Goal: Task Accomplishment & Management: Use online tool/utility

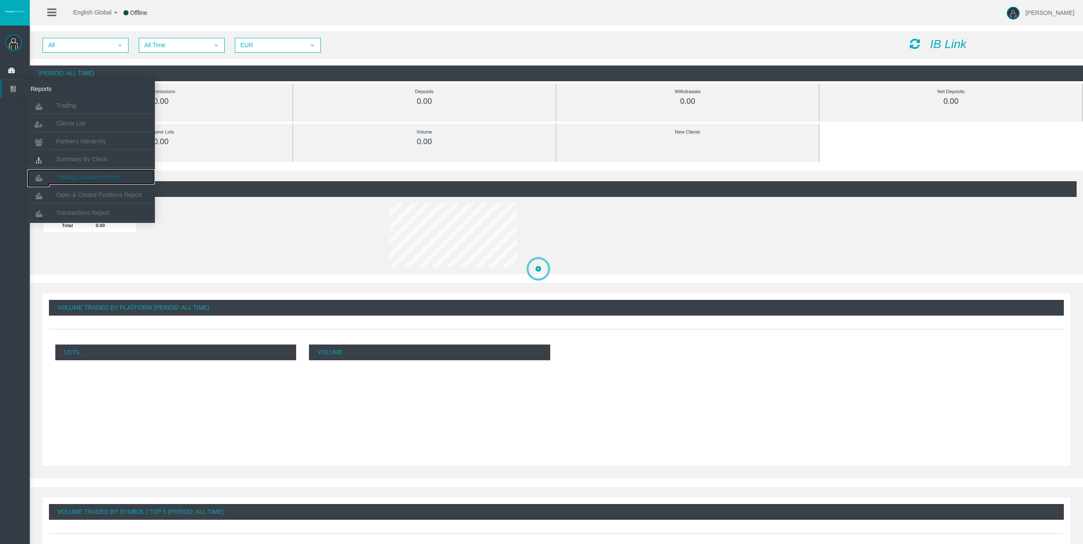
click at [86, 175] on span "Trading Activities Report" at bounding box center [88, 177] width 64 height 7
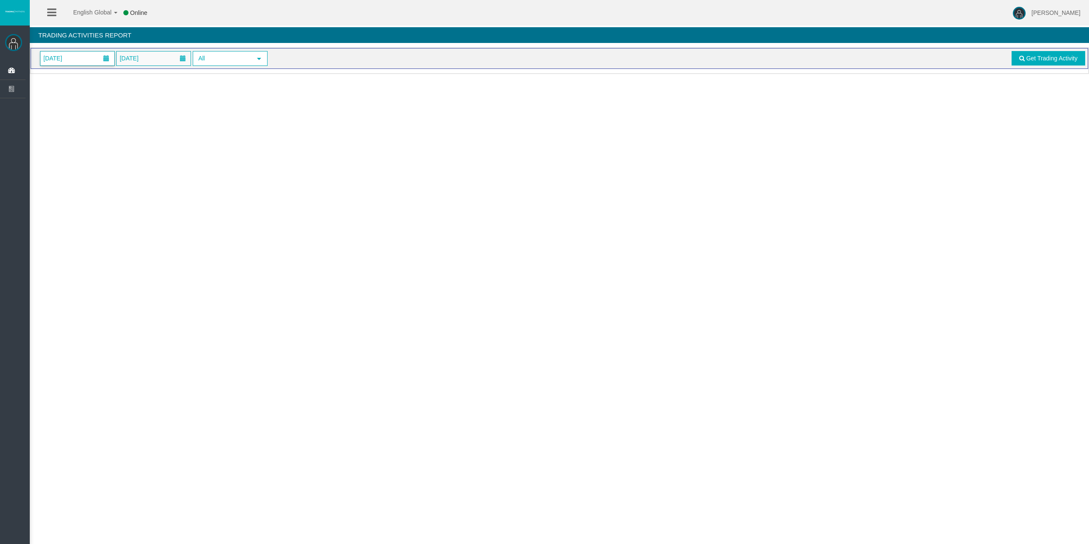
click at [80, 60] on span "[DATE]" at bounding box center [77, 58] width 74 height 14
click at [102, 158] on link "24" at bounding box center [97, 157] width 16 height 15
click at [1042, 58] on span "Get Trading Activity" at bounding box center [1051, 58] width 51 height 7
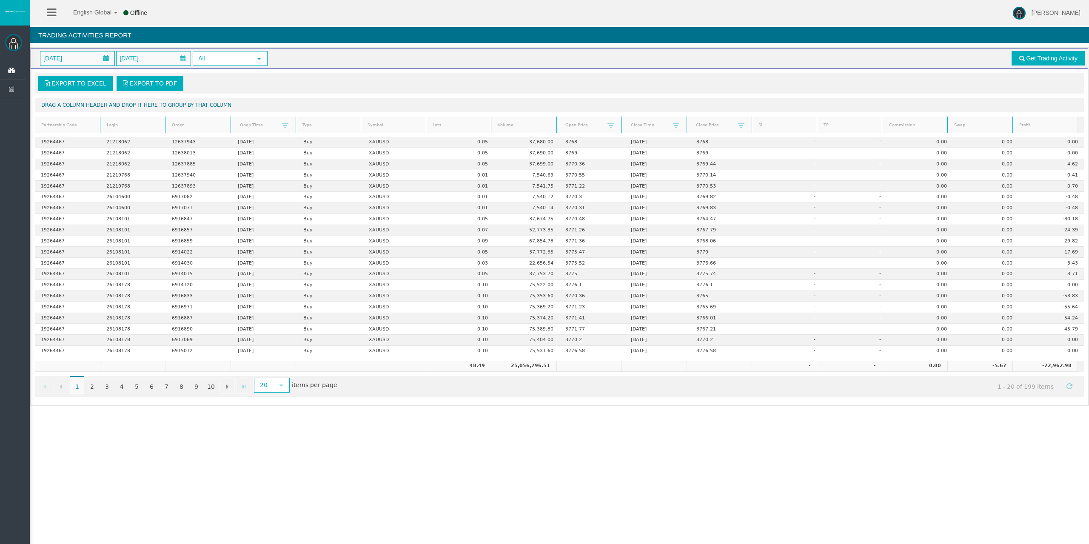
click at [445, 130] on link "Lots" at bounding box center [459, 125] width 63 height 11
click at [444, 130] on link "Lots" at bounding box center [459, 125] width 63 height 12
click at [1019, 126] on link "Profit" at bounding box center [1045, 125] width 63 height 11
click at [1049, 124] on link "Profit" at bounding box center [1045, 125] width 63 height 12
click at [94, 387] on link "2" at bounding box center [92, 386] width 14 height 15
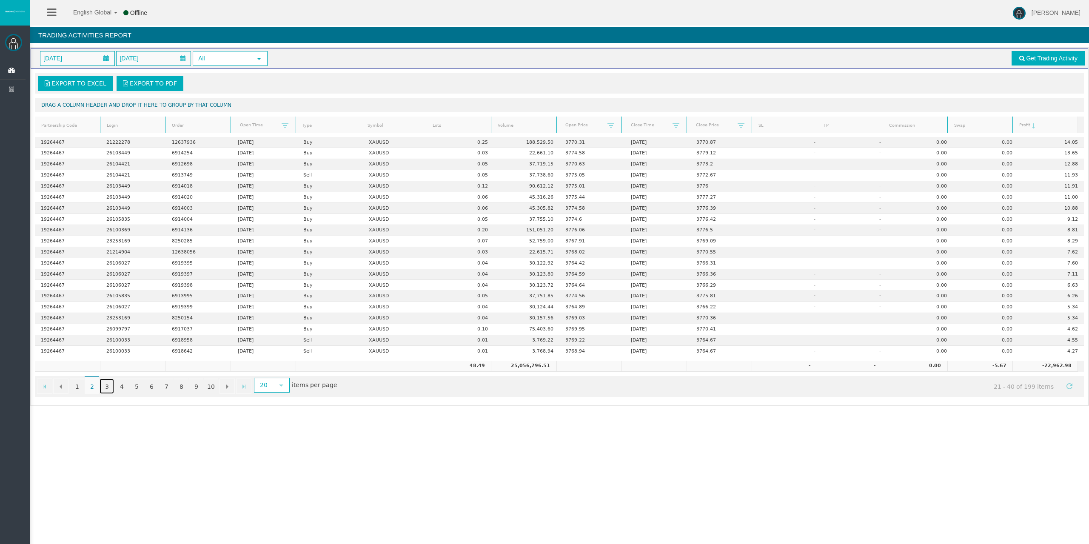
click at [105, 387] on link "3" at bounding box center [107, 386] width 14 height 15
click at [124, 389] on link "4" at bounding box center [121, 386] width 14 height 15
click at [137, 387] on link "5" at bounding box center [136, 386] width 14 height 15
click at [165, 388] on link "7" at bounding box center [166, 386] width 14 height 15
click at [194, 390] on link "9" at bounding box center [196, 386] width 14 height 15
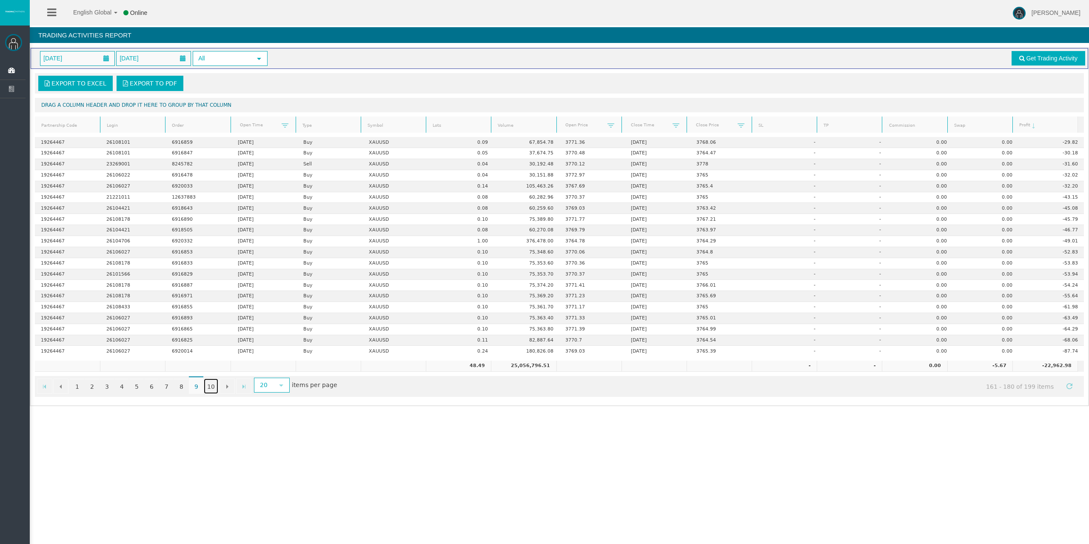
click at [215, 389] on link "10" at bounding box center [211, 386] width 14 height 15
click at [226, 378] on span "Go to the next page" at bounding box center [227, 376] width 7 height 7
click at [199, 375] on link "9" at bounding box center [196, 375] width 14 height 15
click at [217, 385] on link "10" at bounding box center [211, 386] width 14 height 15
click at [80, 375] on link "1" at bounding box center [77, 375] width 14 height 15
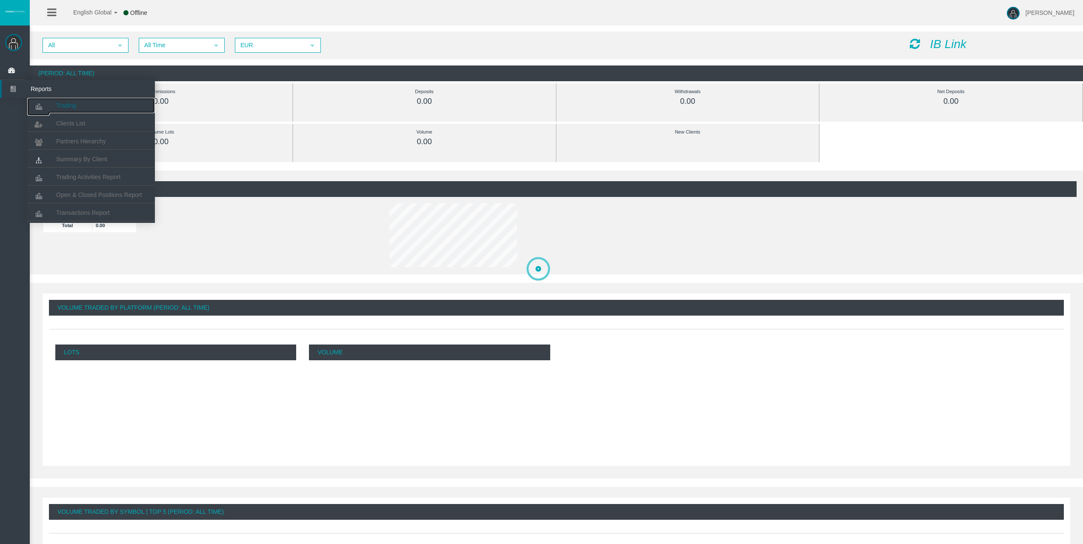
click at [50, 102] on link "Trading" at bounding box center [91, 105] width 128 height 15
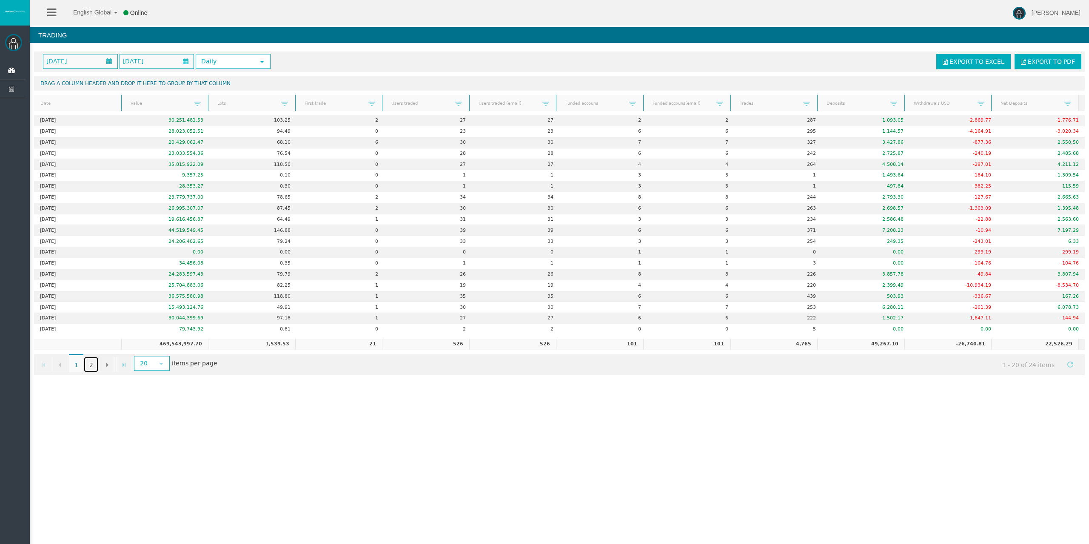
click at [89, 361] on link "2" at bounding box center [91, 364] width 14 height 15
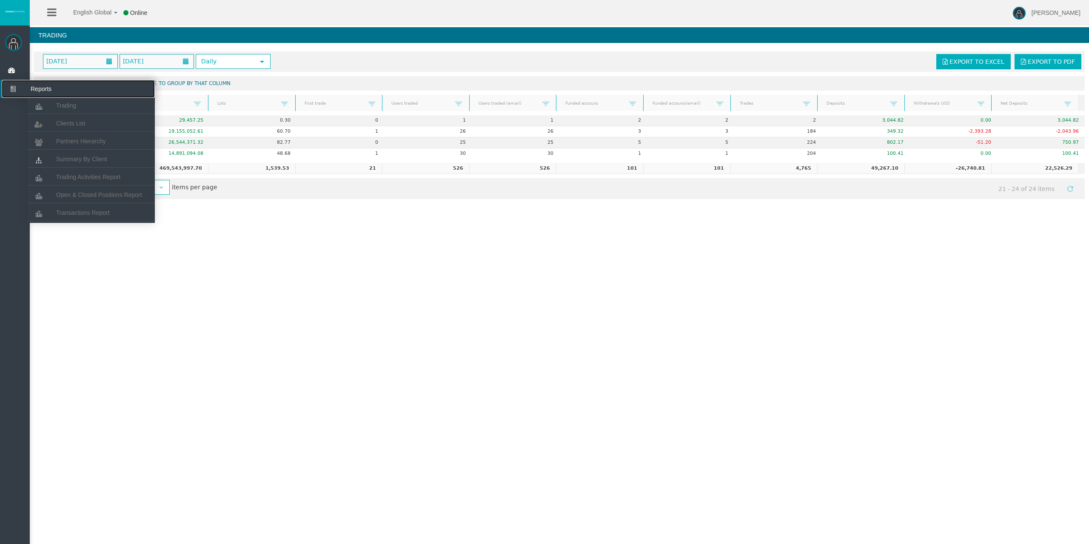
click at [13, 96] on icon at bounding box center [13, 89] width 23 height 18
click at [87, 176] on span "Trading Activities Report" at bounding box center [88, 177] width 64 height 7
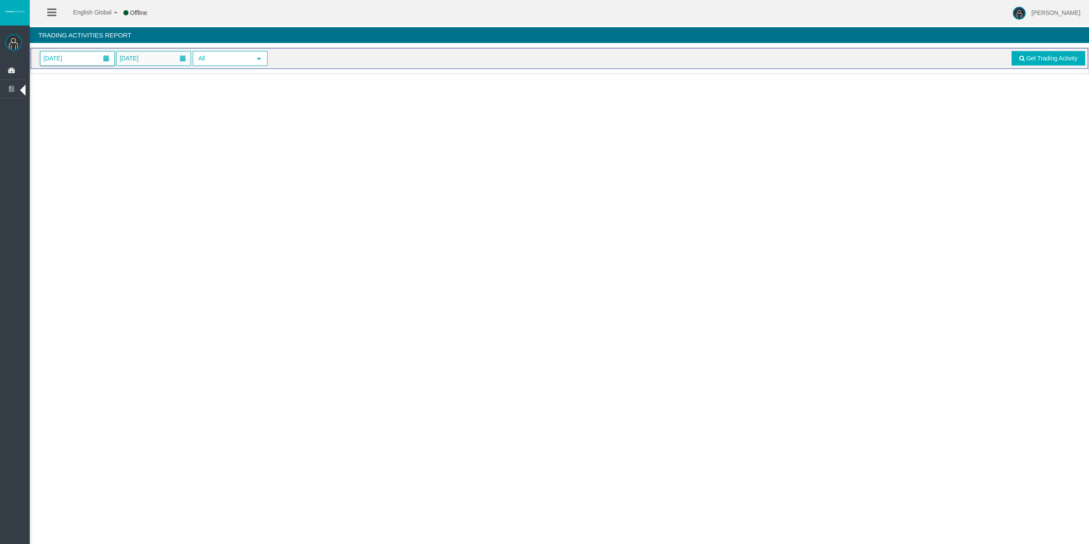
click at [83, 59] on span "[DATE]" at bounding box center [77, 58] width 74 height 14
click at [103, 161] on link "24" at bounding box center [97, 157] width 16 height 15
click at [1018, 59] on link "Get Trading Activity" at bounding box center [1049, 58] width 74 height 14
click at [65, 54] on span "[DATE]" at bounding box center [53, 58] width 24 height 12
click at [99, 156] on link "24" at bounding box center [97, 157] width 16 height 15
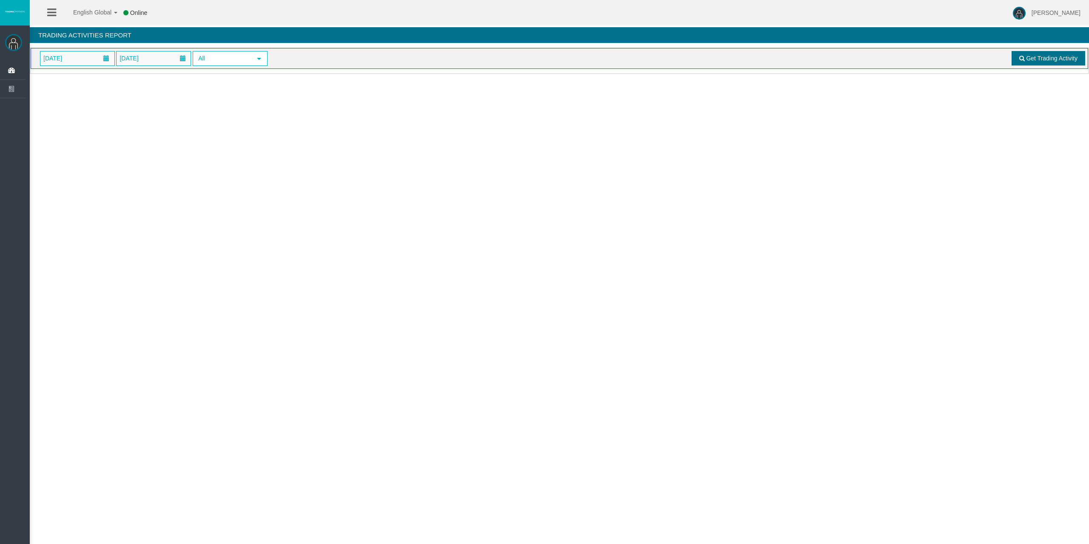
click at [1068, 62] on link "Get Trading Activity" at bounding box center [1049, 58] width 74 height 14
click at [87, 60] on span "[DATE]" at bounding box center [77, 58] width 74 height 14
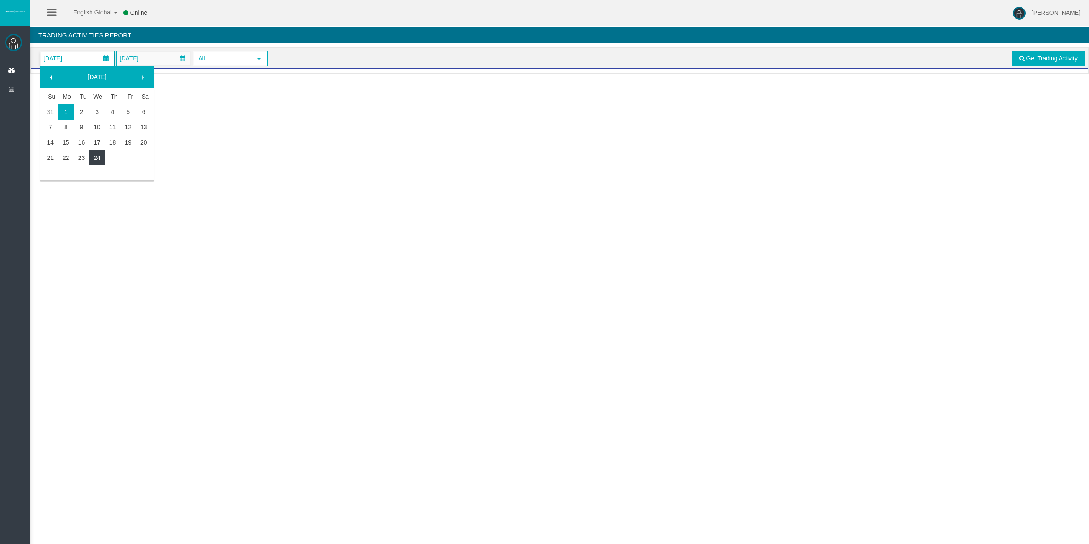
click at [99, 154] on link "24" at bounding box center [97, 157] width 16 height 15
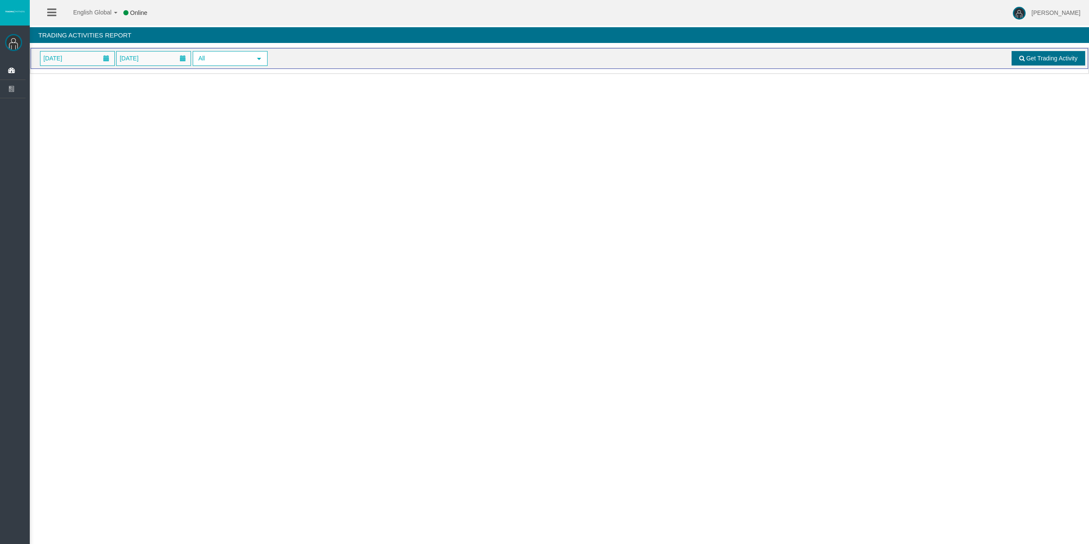
click at [1032, 60] on span "Get Trading Activity" at bounding box center [1051, 58] width 51 height 7
click at [81, 55] on span "[DATE]" at bounding box center [77, 58] width 74 height 14
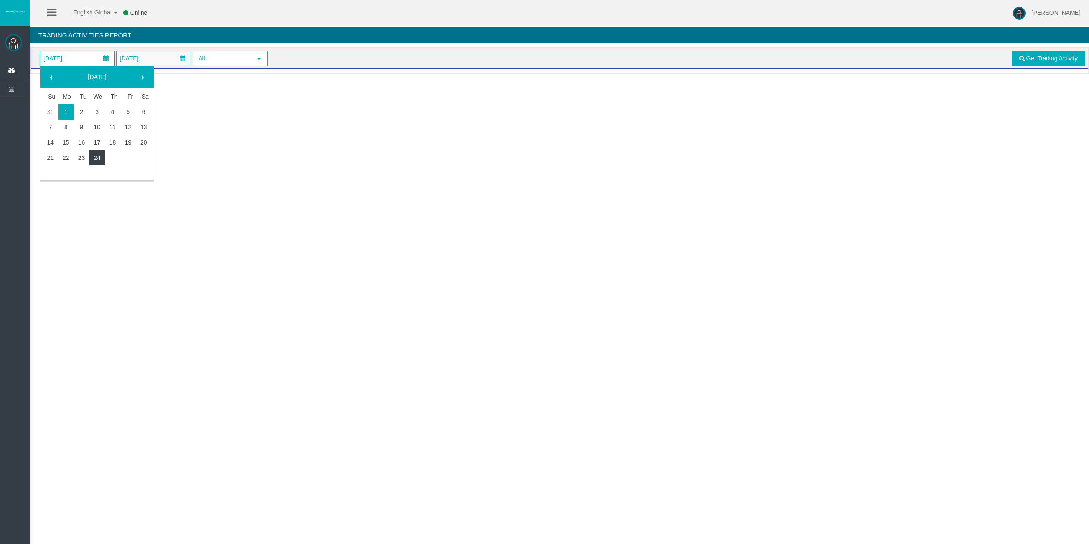
click at [94, 156] on link "24" at bounding box center [97, 157] width 16 height 15
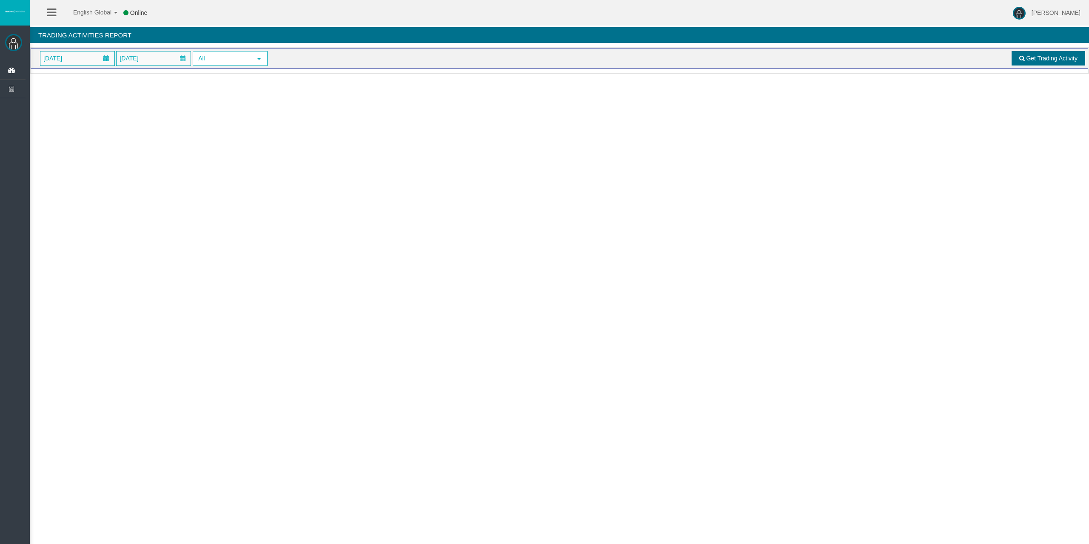
click at [1046, 64] on link "Get Trading Activity" at bounding box center [1049, 58] width 74 height 14
click at [96, 59] on span "[DATE]" at bounding box center [77, 58] width 74 height 14
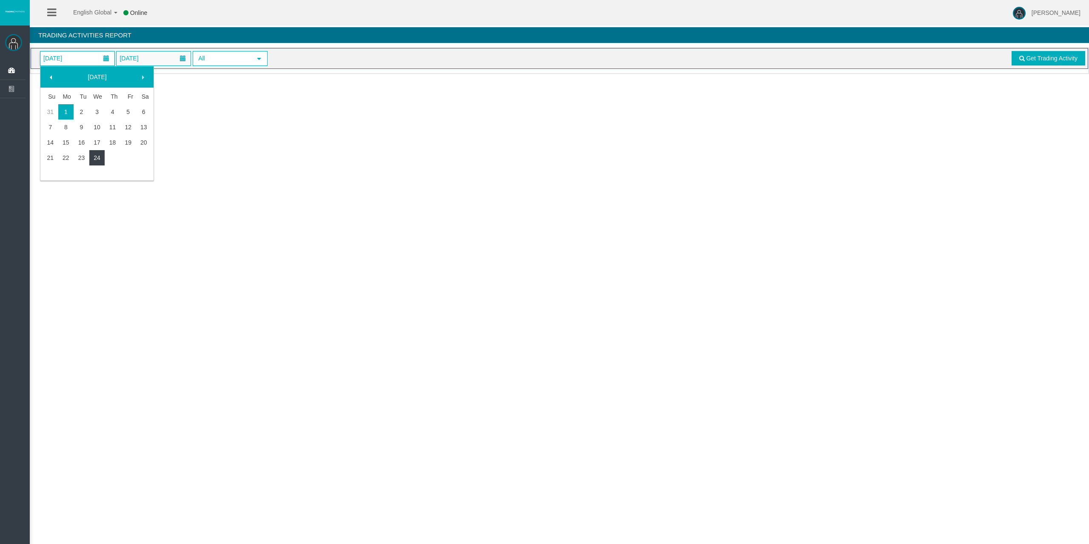
click at [100, 157] on link "24" at bounding box center [97, 157] width 16 height 15
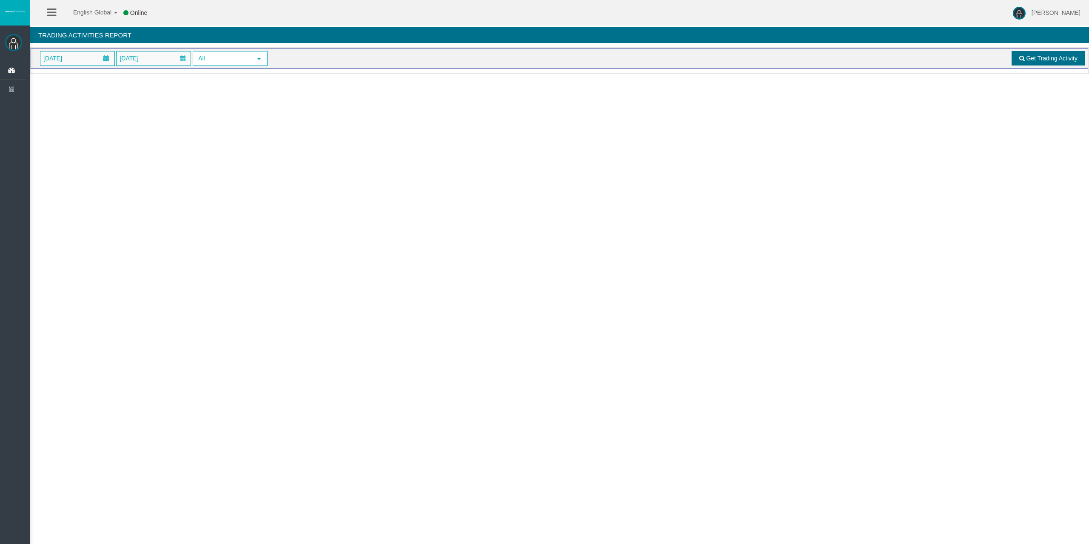
click at [1014, 58] on link "Get Trading Activity" at bounding box center [1049, 58] width 74 height 14
click at [65, 54] on span "[DATE]" at bounding box center [53, 58] width 24 height 12
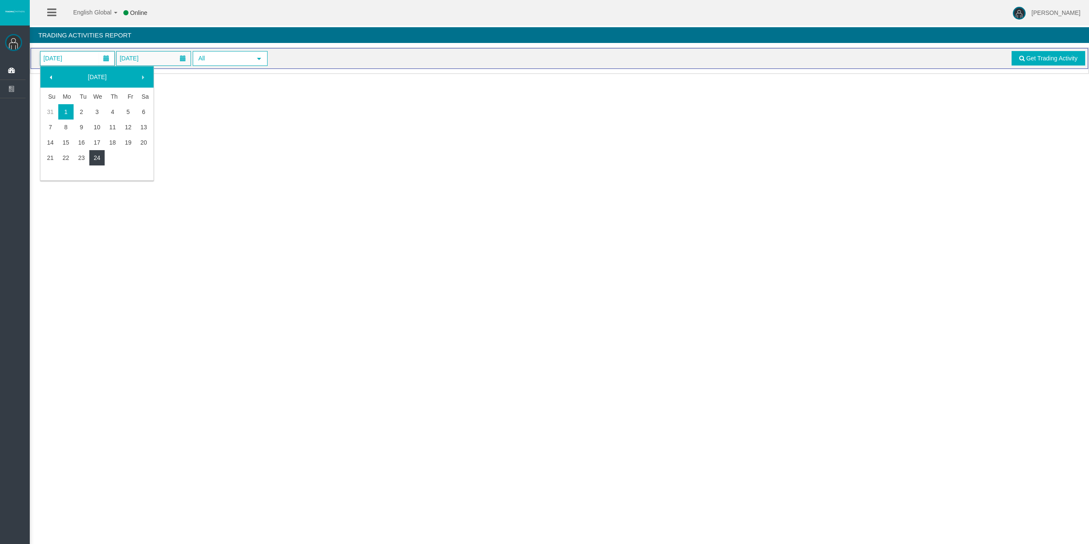
click at [94, 157] on link "24" at bounding box center [97, 157] width 16 height 15
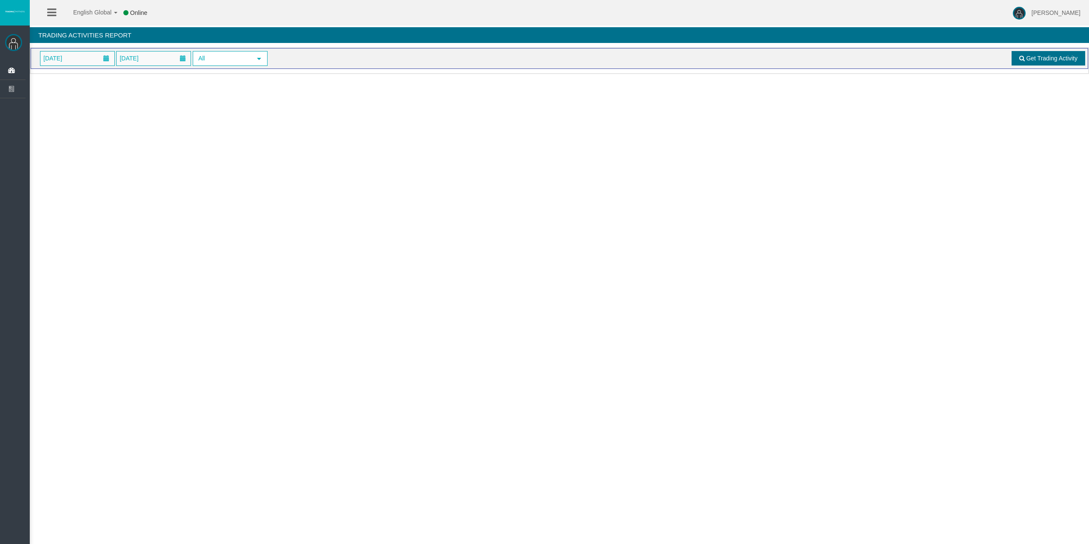
click at [1059, 57] on span "Get Trading Activity" at bounding box center [1051, 58] width 51 height 7
click at [85, 53] on span "[DATE]" at bounding box center [77, 58] width 74 height 14
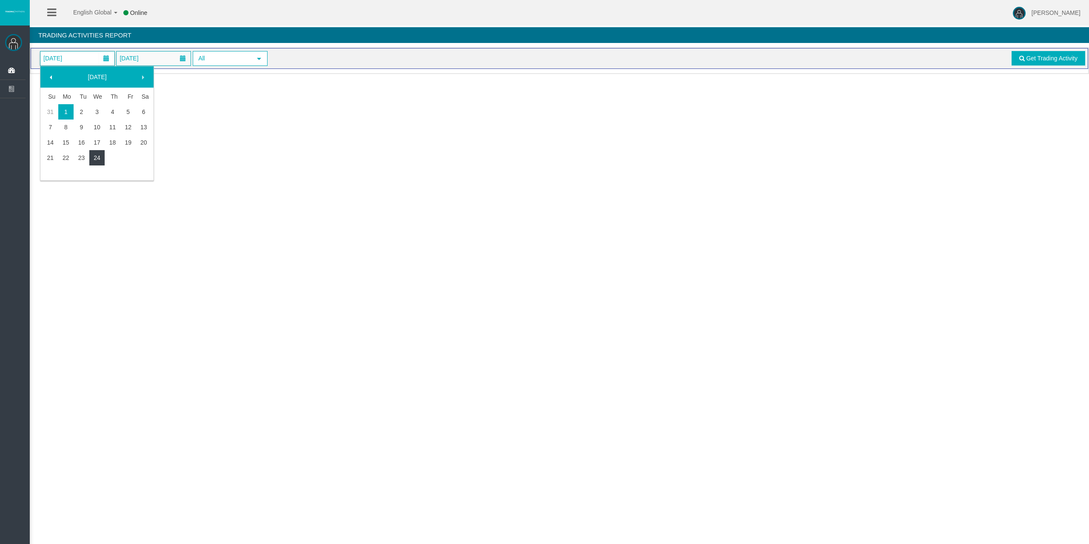
click at [96, 158] on link "24" at bounding box center [97, 157] width 16 height 15
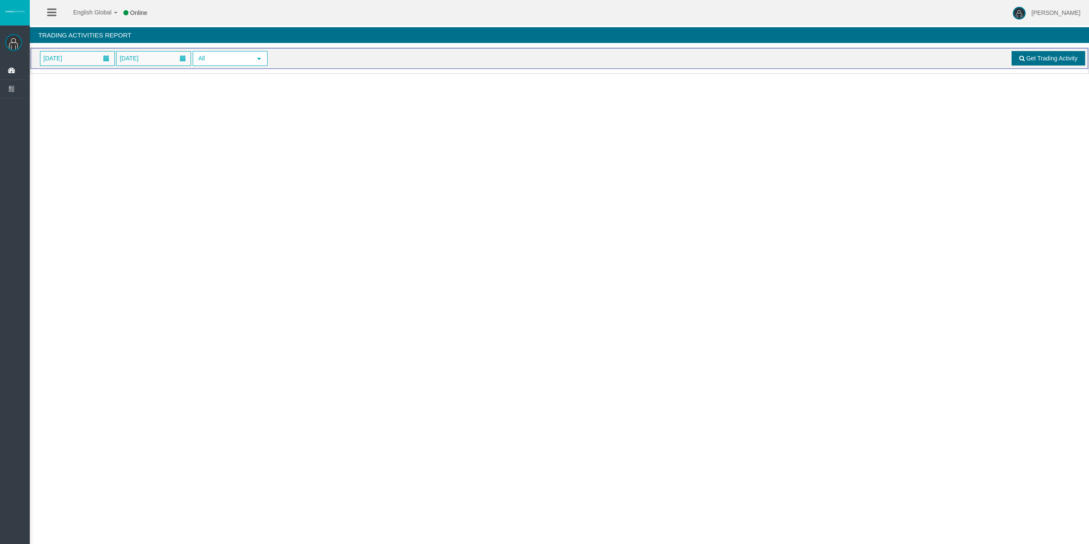
click at [1031, 62] on link "Get Trading Activity" at bounding box center [1049, 58] width 74 height 14
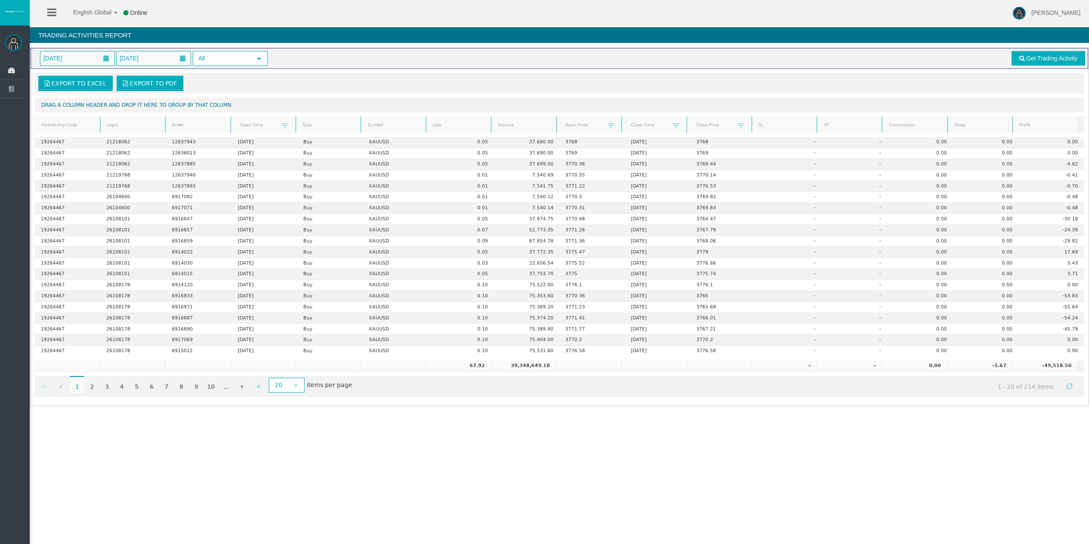
click at [1023, 130] on link "Profit" at bounding box center [1045, 125] width 63 height 11
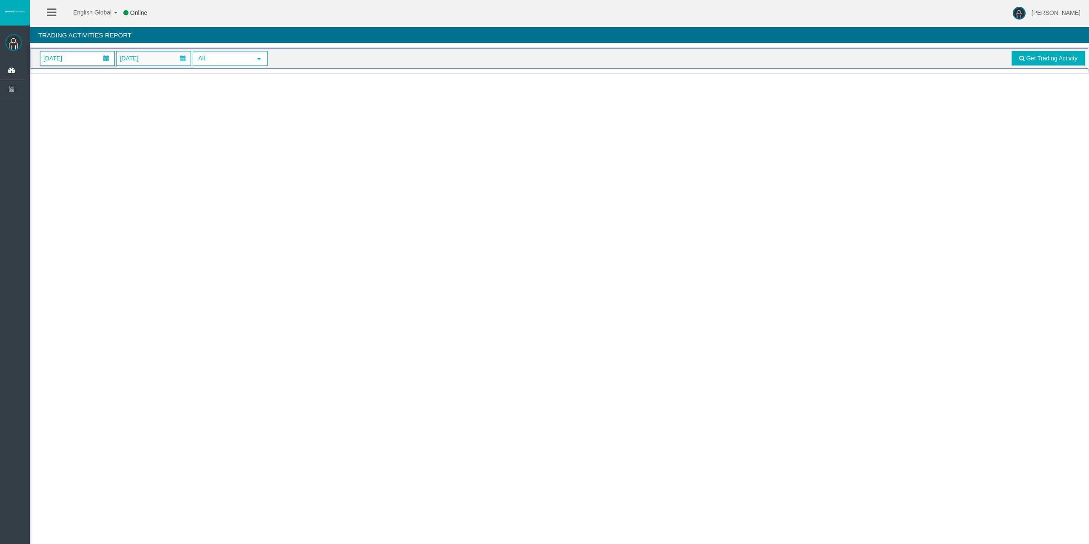
click at [89, 59] on span "[DATE]" at bounding box center [77, 58] width 74 height 14
click at [100, 154] on link "24" at bounding box center [97, 157] width 16 height 15
click at [1049, 57] on span "Get Trading Activity" at bounding box center [1051, 58] width 51 height 7
click at [91, 54] on span "[DATE]" at bounding box center [77, 58] width 74 height 14
click at [97, 155] on link "24" at bounding box center [97, 157] width 16 height 15
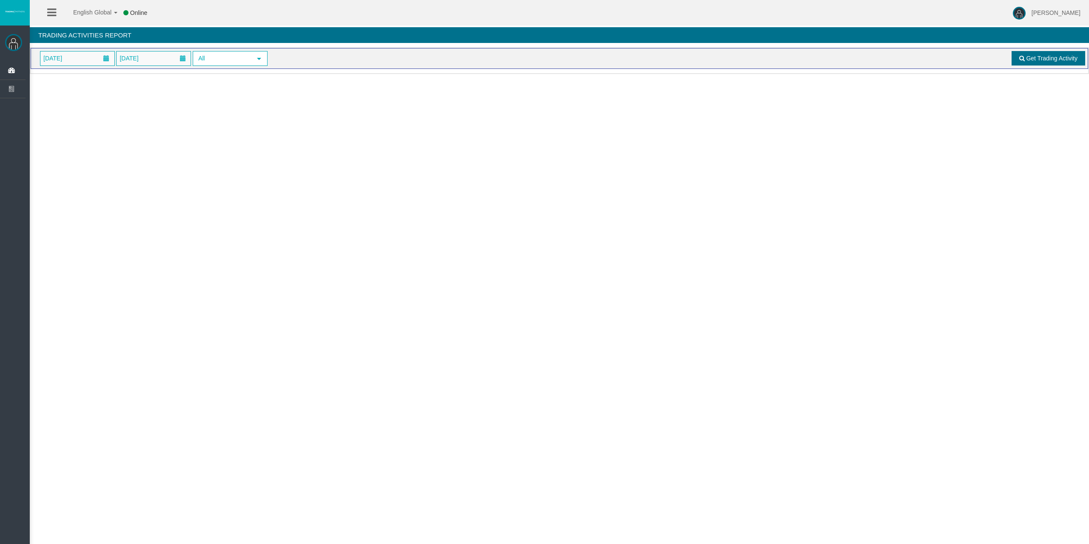
click at [1042, 58] on span "Get Trading Activity" at bounding box center [1051, 58] width 51 height 7
click at [85, 52] on span "[DATE]" at bounding box center [77, 58] width 74 height 14
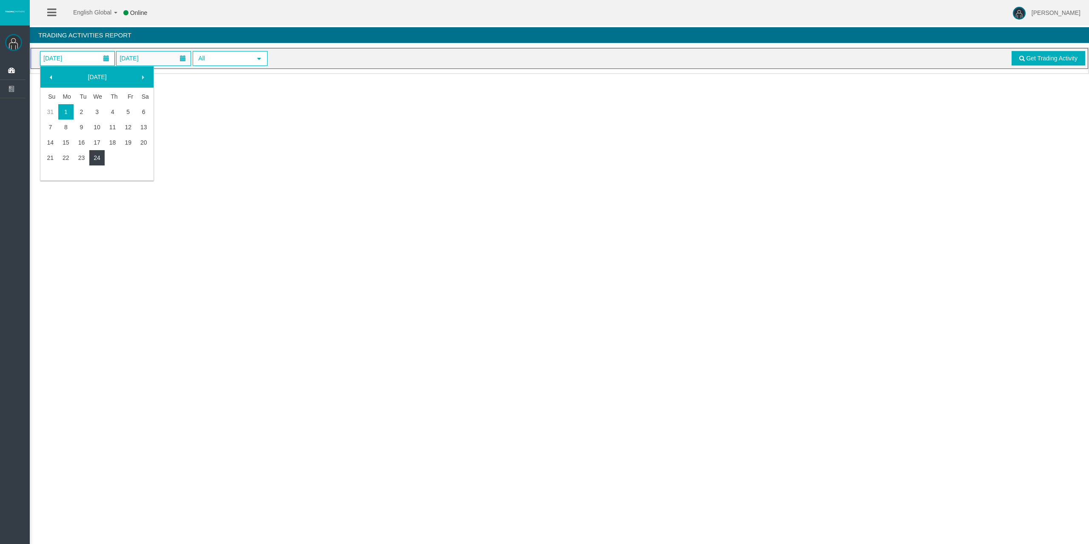
click at [94, 153] on link "24" at bounding box center [97, 157] width 16 height 15
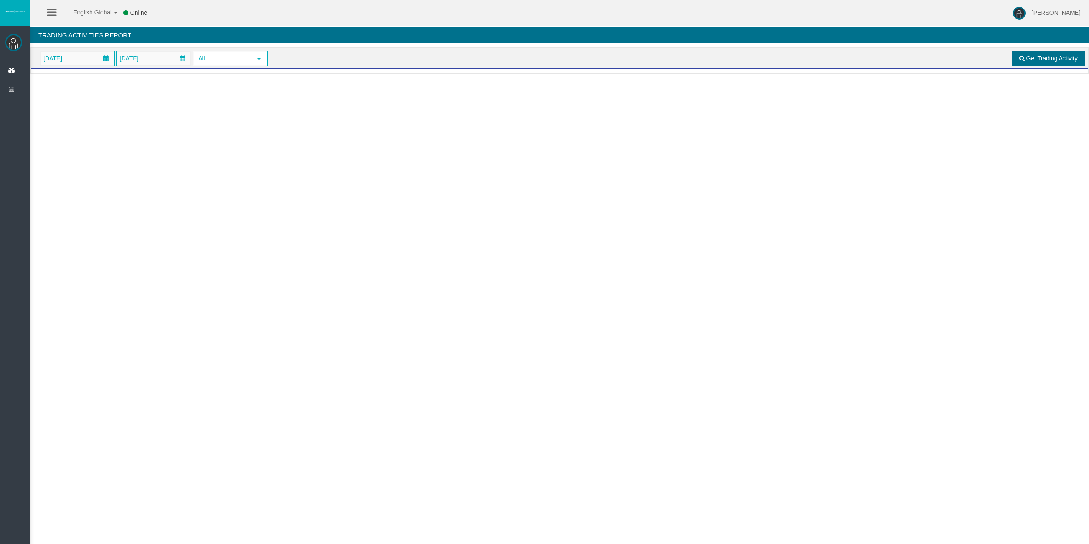
click at [1045, 57] on span "Get Trading Activity" at bounding box center [1051, 58] width 51 height 7
click at [86, 61] on span "[DATE]" at bounding box center [77, 58] width 74 height 14
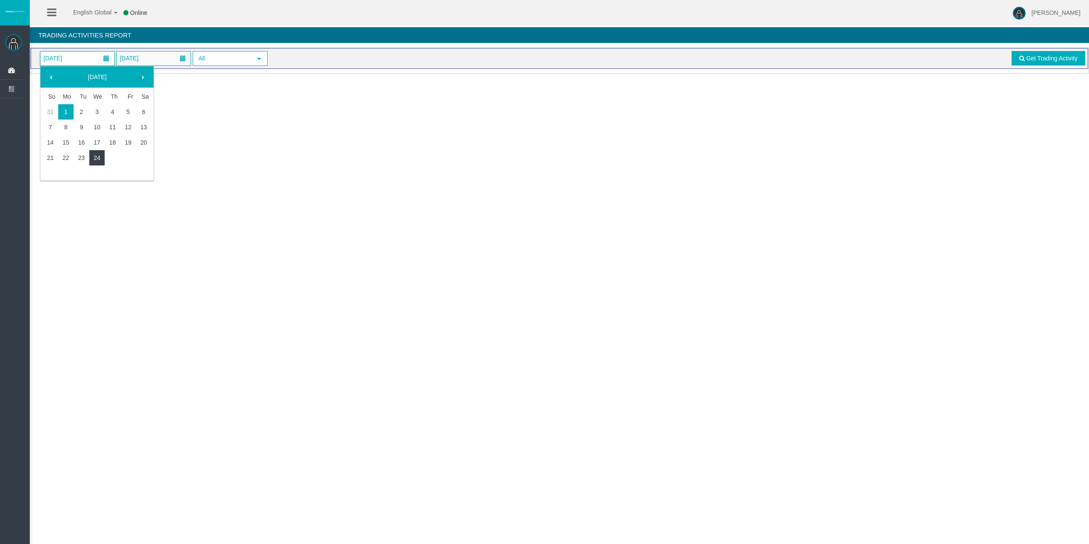
click at [97, 156] on link "24" at bounding box center [97, 157] width 16 height 15
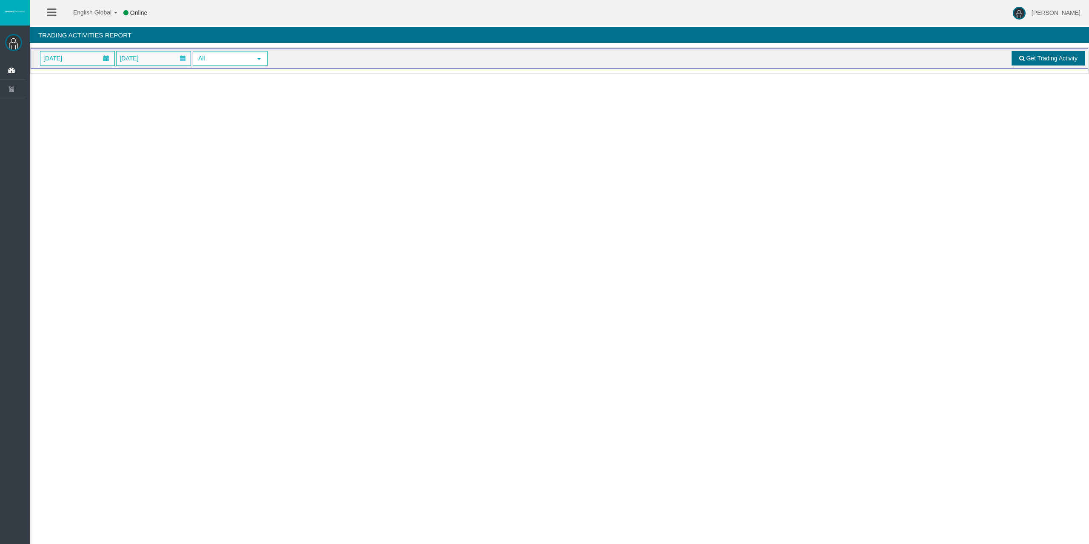
click at [1037, 61] on span "Get Trading Activity" at bounding box center [1051, 58] width 51 height 7
click at [87, 61] on span "[DATE]" at bounding box center [77, 58] width 74 height 14
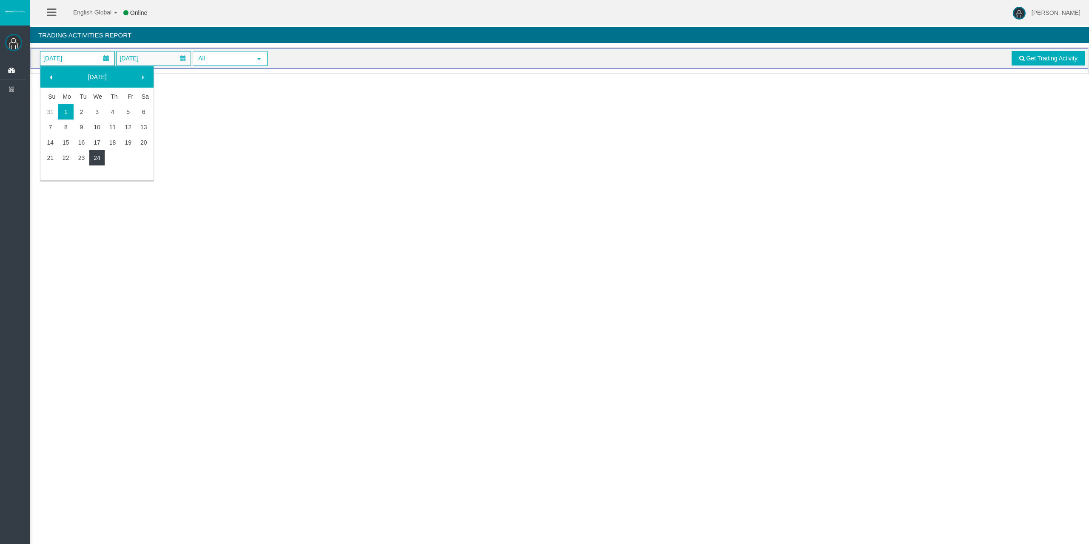
click at [99, 157] on link "24" at bounding box center [97, 157] width 16 height 15
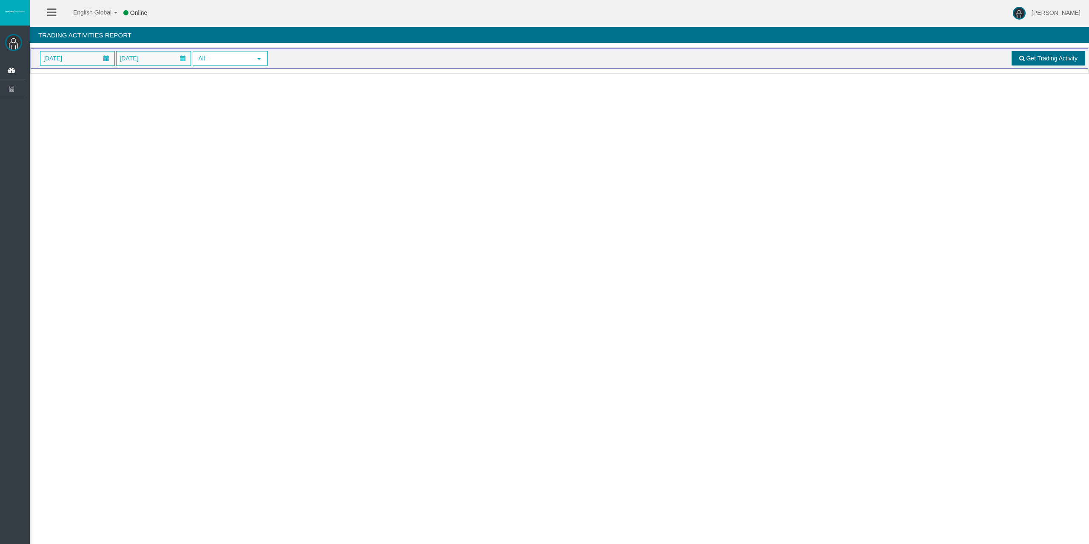
click at [1040, 59] on span "Get Trading Activity" at bounding box center [1051, 58] width 51 height 7
click at [85, 58] on span "[DATE]" at bounding box center [77, 58] width 74 height 14
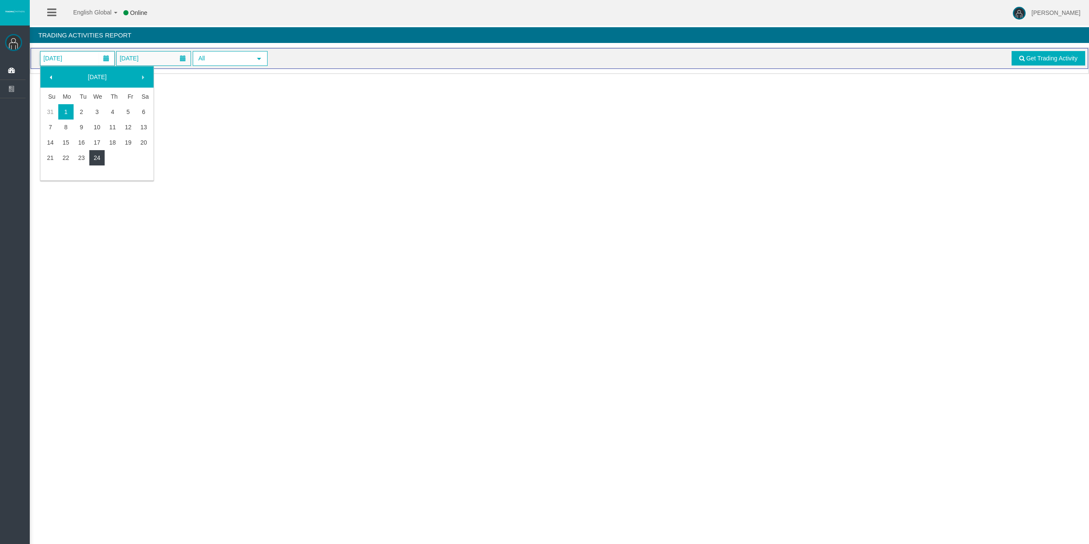
click at [95, 157] on link "24" at bounding box center [97, 157] width 16 height 15
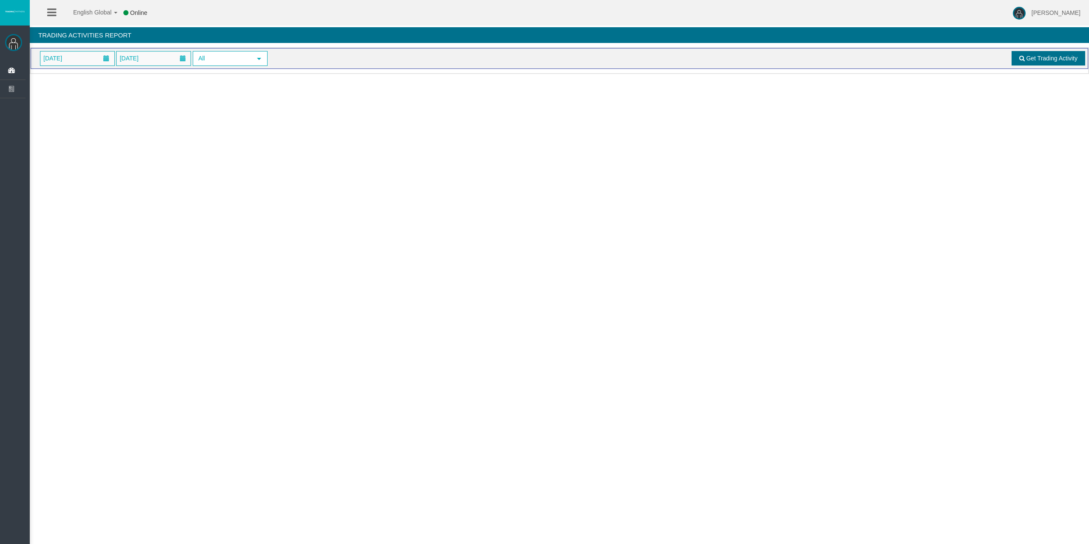
click at [1027, 61] on span "Get Trading Activity" at bounding box center [1051, 58] width 51 height 7
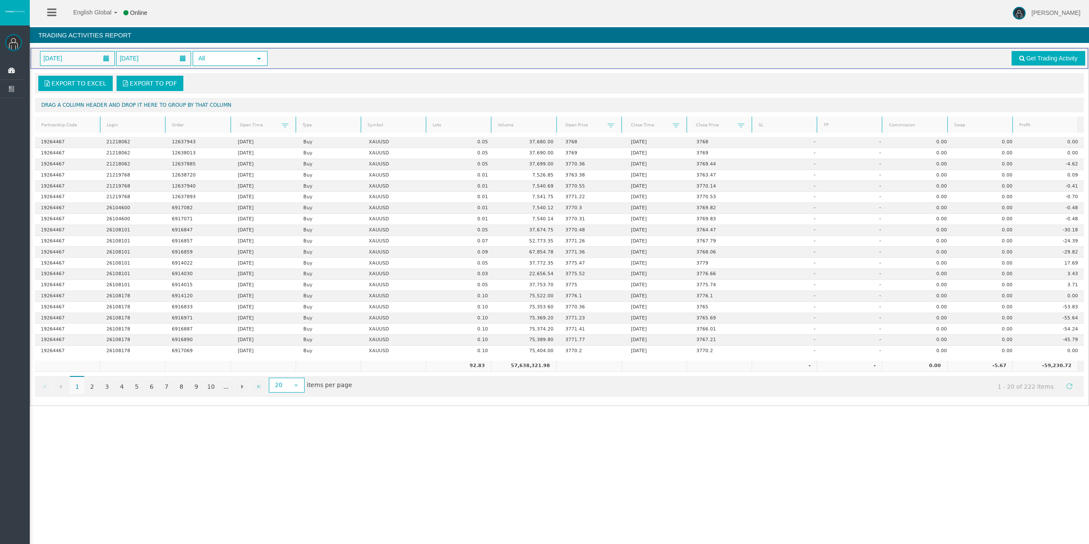
click at [1038, 125] on link "Profit" at bounding box center [1045, 125] width 63 height 11
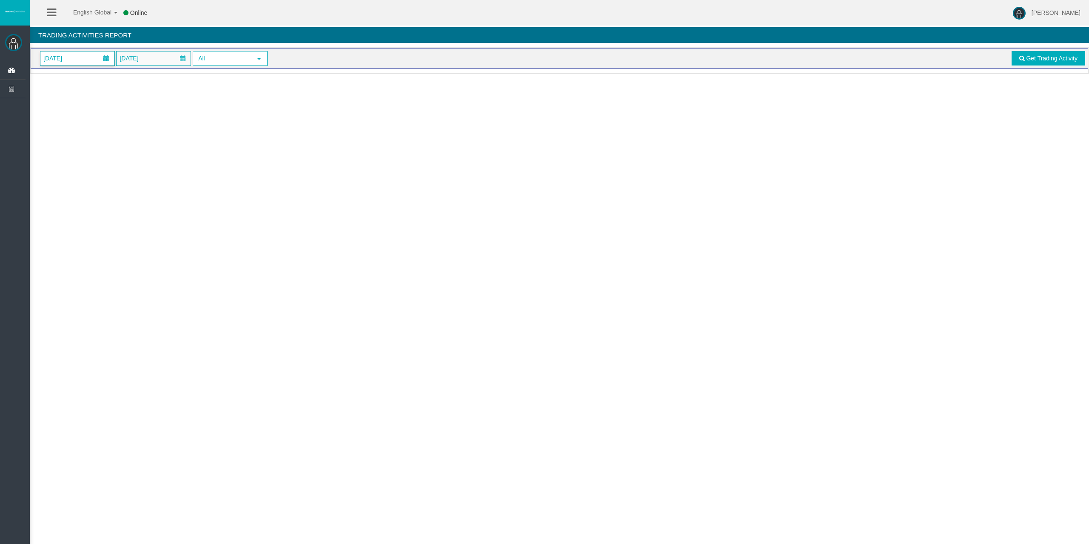
click at [58, 51] on span "[DATE]" at bounding box center [77, 58] width 74 height 14
click at [97, 156] on link "24" at bounding box center [97, 157] width 16 height 15
click at [1049, 62] on link "Get Trading Activity" at bounding box center [1049, 58] width 74 height 14
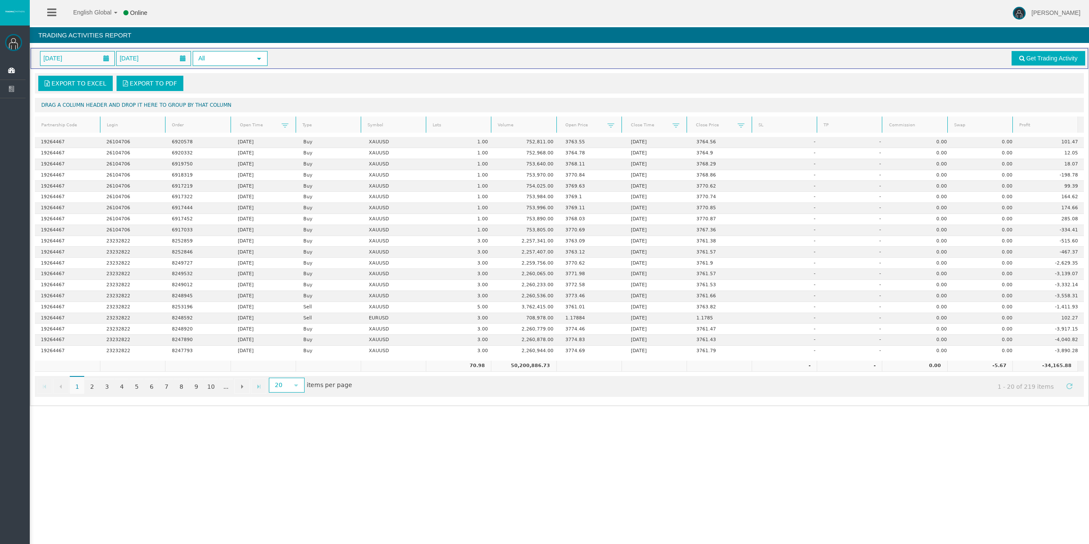
click at [1055, 120] on link "Profit" at bounding box center [1045, 125] width 63 height 11
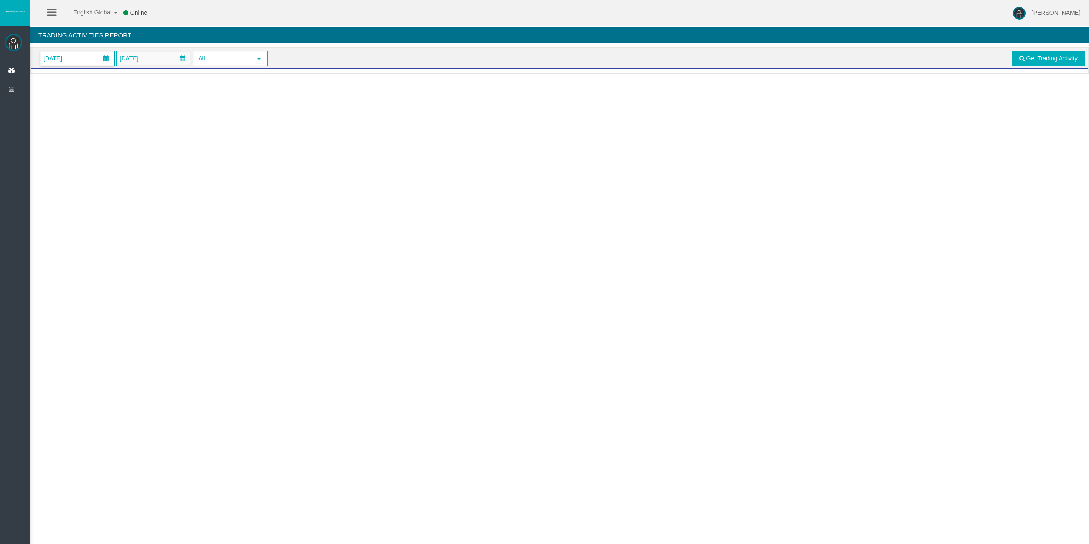
click at [84, 60] on span "[DATE]" at bounding box center [77, 58] width 74 height 14
click at [95, 153] on link "24" at bounding box center [97, 157] width 16 height 15
click at [1038, 57] on span "Get Trading Activity" at bounding box center [1051, 58] width 51 height 7
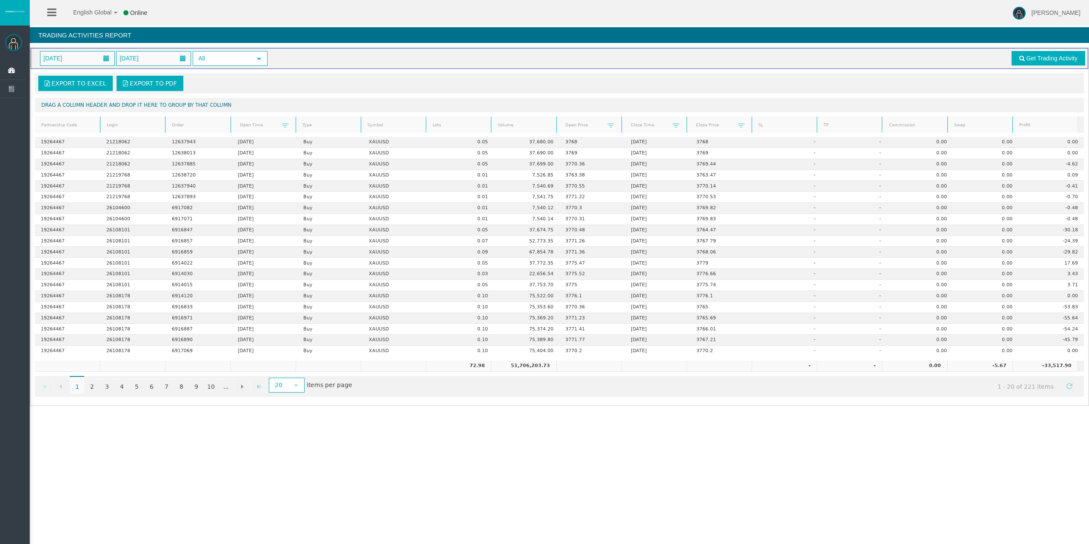
click at [1023, 122] on link "Profit" at bounding box center [1045, 125] width 63 height 11
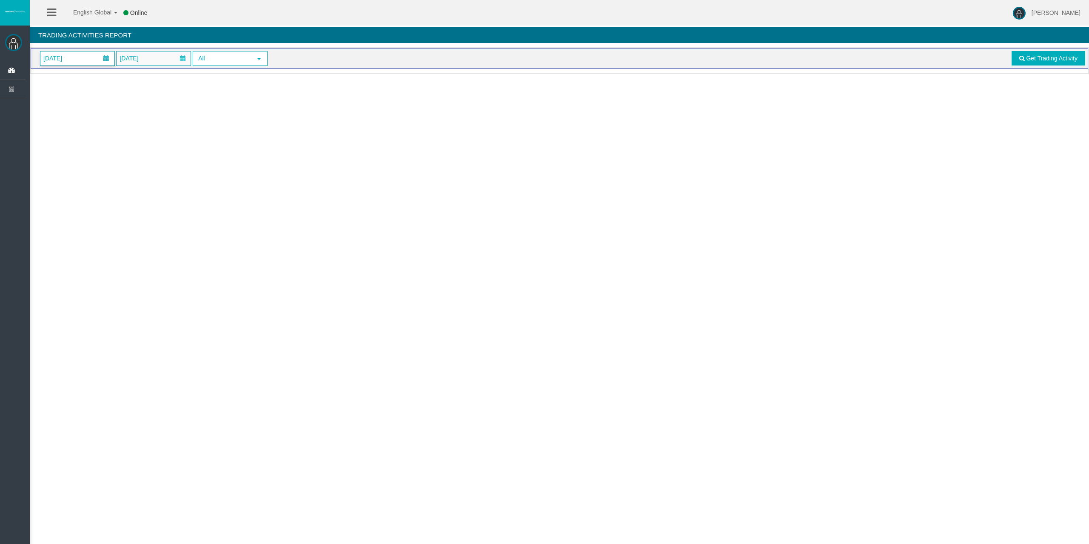
click at [86, 60] on span "[DATE]" at bounding box center [77, 58] width 74 height 14
click at [104, 154] on link "24" at bounding box center [97, 157] width 16 height 15
click at [1047, 61] on span "Get Trading Activity" at bounding box center [1051, 58] width 51 height 7
click at [97, 61] on span "[DATE]" at bounding box center [77, 58] width 74 height 14
click at [100, 157] on link "24" at bounding box center [97, 157] width 16 height 15
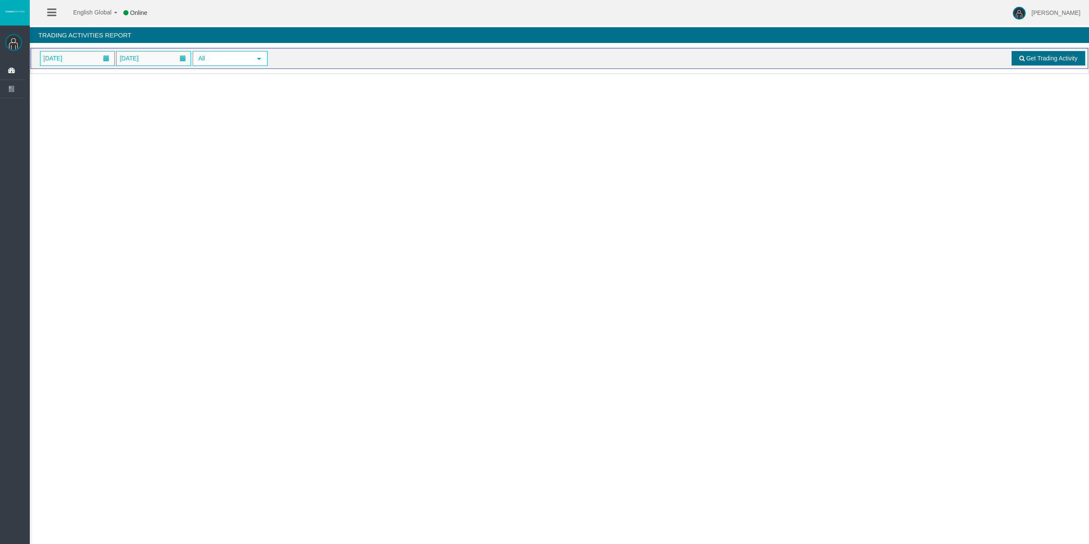
click at [1031, 59] on span "Get Trading Activity" at bounding box center [1051, 58] width 51 height 7
click at [103, 69] on div "[DATE] [DATE] All select Get Trading Activity" at bounding box center [560, 58] width 1058 height 21
click at [104, 61] on span at bounding box center [106, 58] width 6 height 6
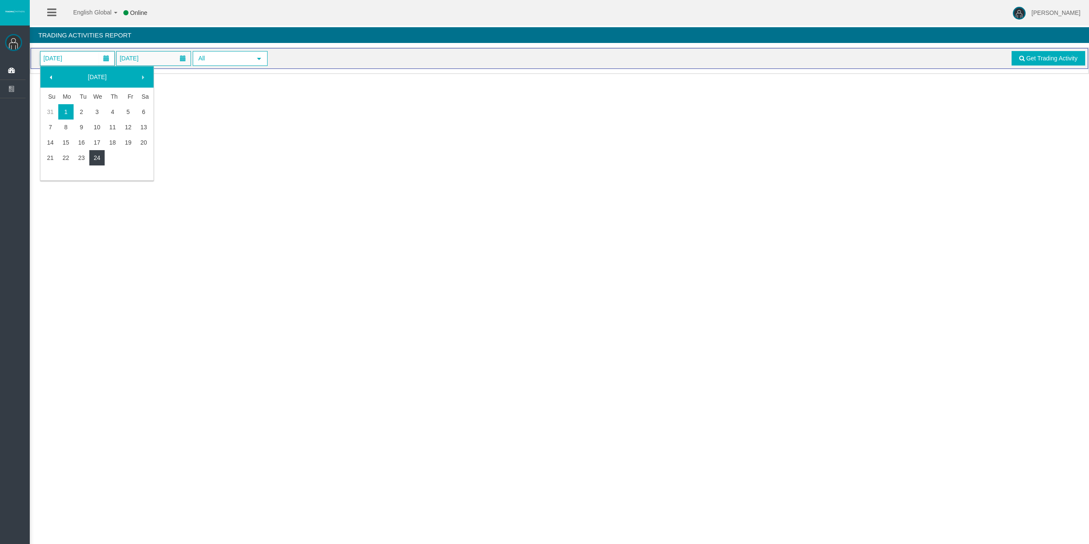
click at [101, 157] on link "24" at bounding box center [97, 157] width 16 height 15
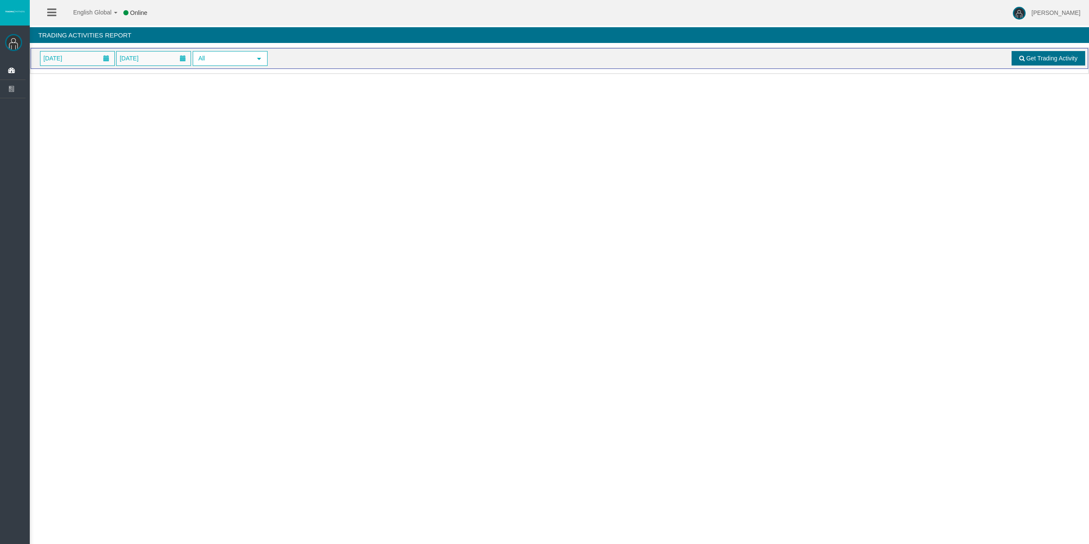
click at [1022, 64] on link "Get Trading Activity" at bounding box center [1049, 58] width 74 height 14
click at [91, 52] on span "[DATE]" at bounding box center [77, 58] width 74 height 14
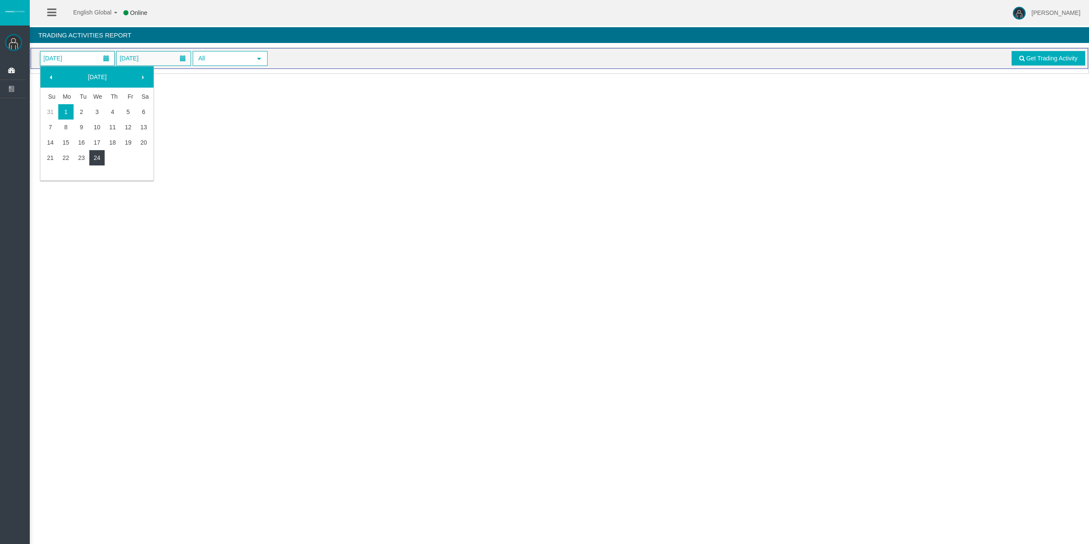
click at [91, 155] on link "24" at bounding box center [97, 157] width 16 height 15
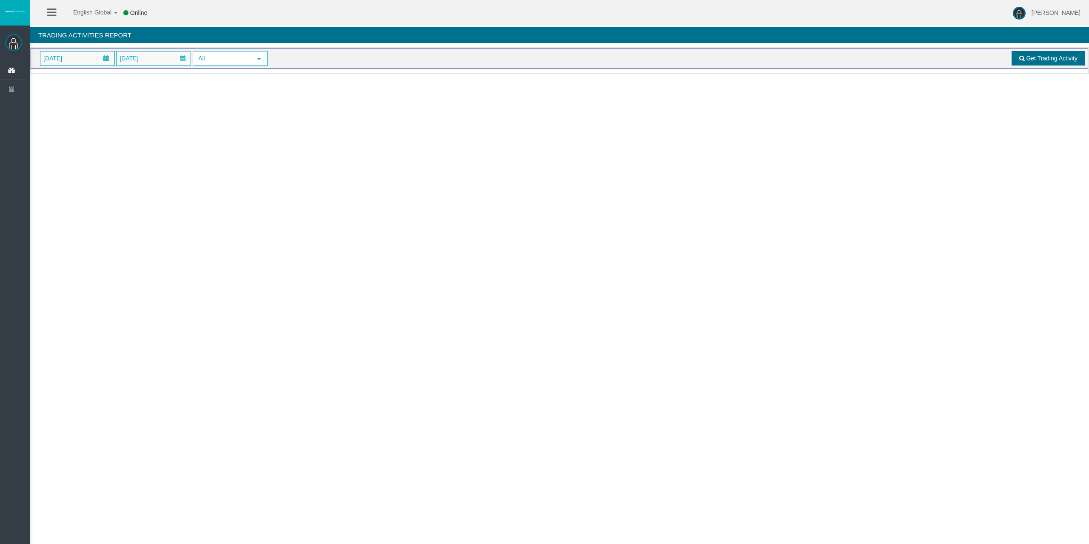
click at [1047, 56] on span "Get Trading Activity" at bounding box center [1051, 58] width 51 height 7
click at [97, 57] on span "[DATE]" at bounding box center [77, 58] width 74 height 14
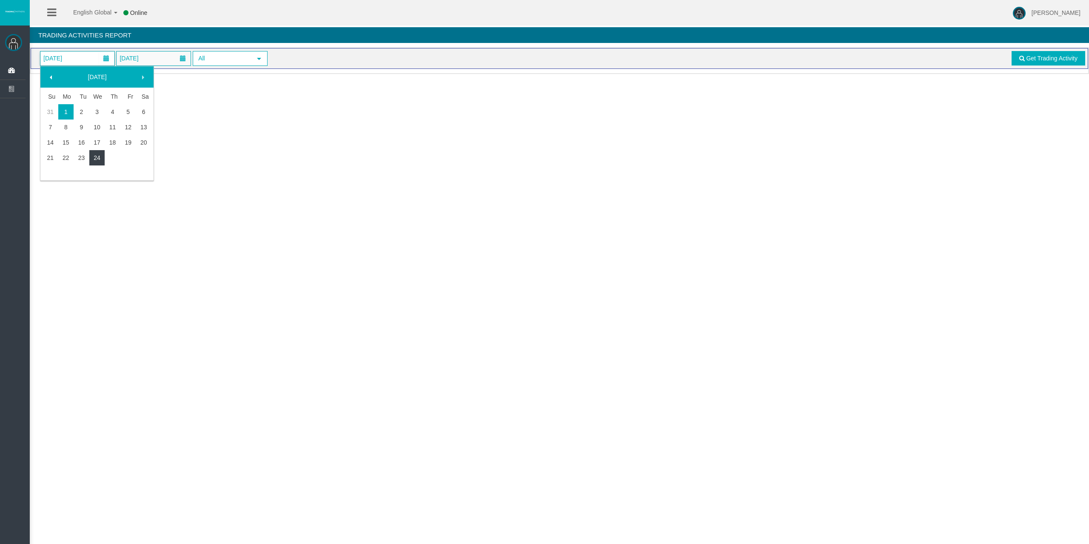
click at [101, 152] on link "24" at bounding box center [97, 157] width 16 height 15
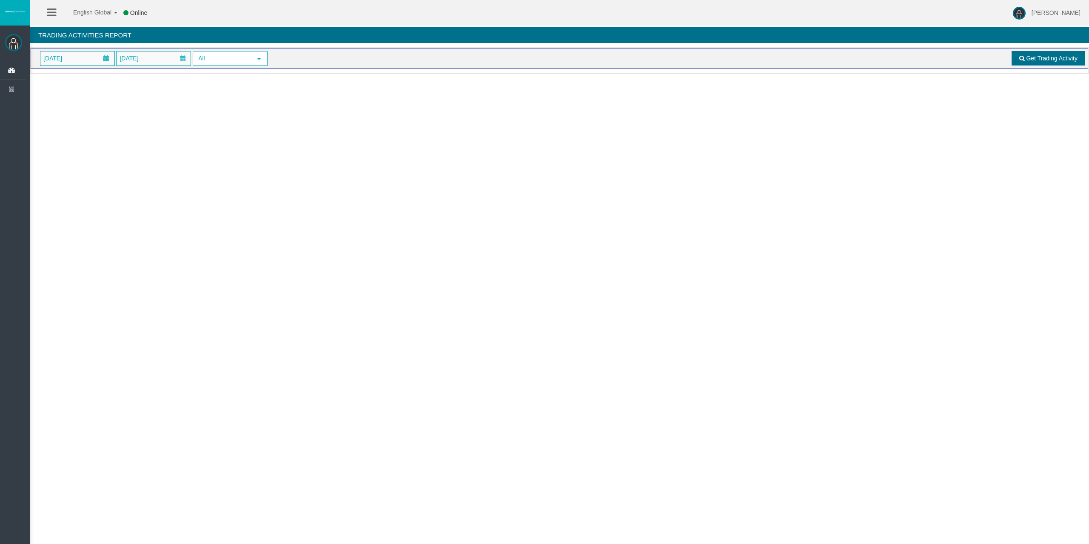
click at [1018, 53] on link "Get Trading Activity" at bounding box center [1049, 58] width 74 height 14
click at [78, 54] on span "[DATE]" at bounding box center [77, 58] width 74 height 14
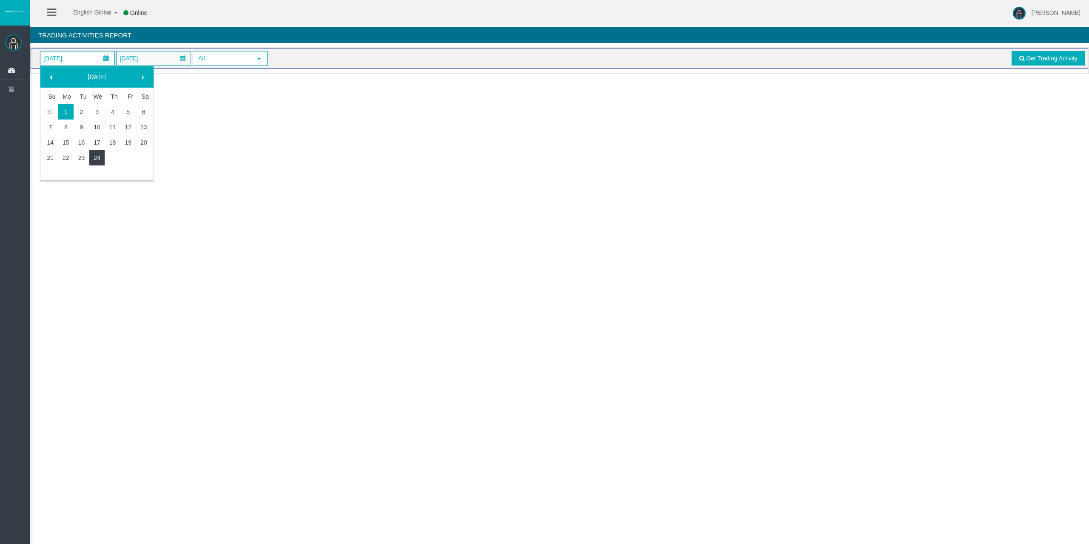
click at [97, 156] on link "24" at bounding box center [97, 157] width 16 height 15
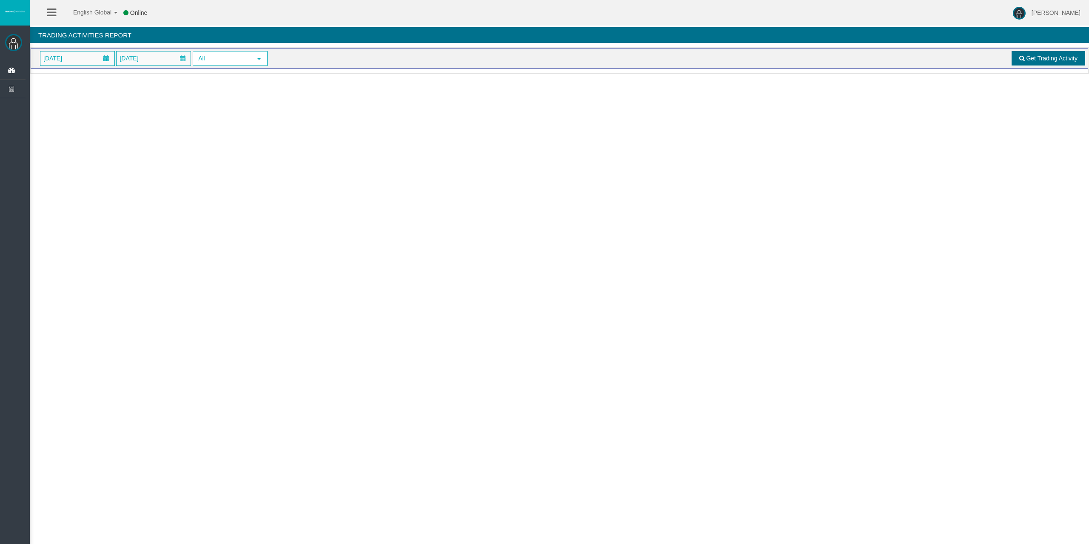
click at [1045, 62] on link "Get Trading Activity" at bounding box center [1049, 58] width 74 height 14
click at [65, 54] on span "[DATE]" at bounding box center [53, 58] width 24 height 12
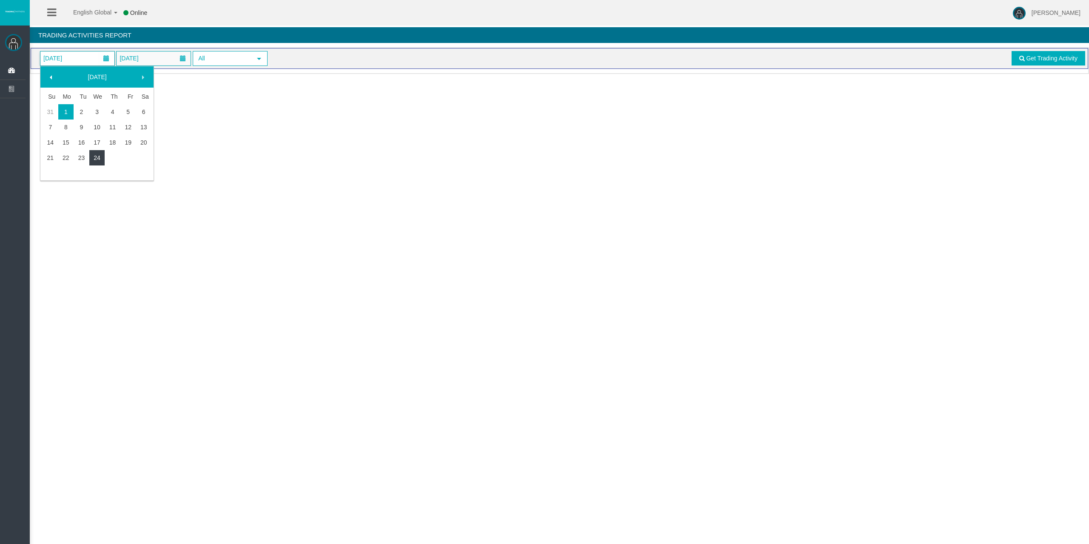
click at [97, 155] on link "24" at bounding box center [97, 157] width 16 height 15
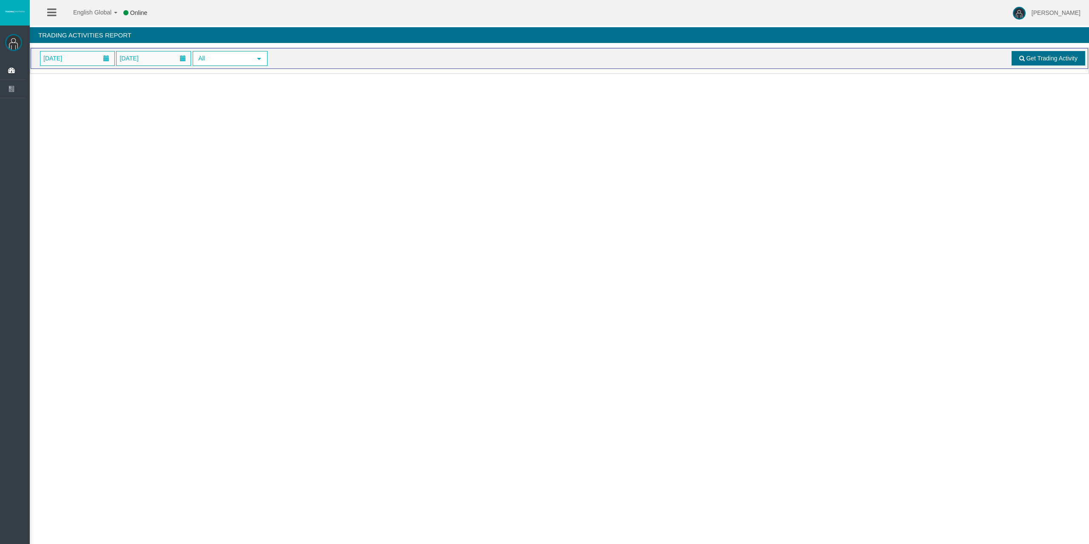
click at [1047, 60] on span "Get Trading Activity" at bounding box center [1051, 58] width 51 height 7
click at [83, 59] on span "[DATE]" at bounding box center [77, 58] width 74 height 14
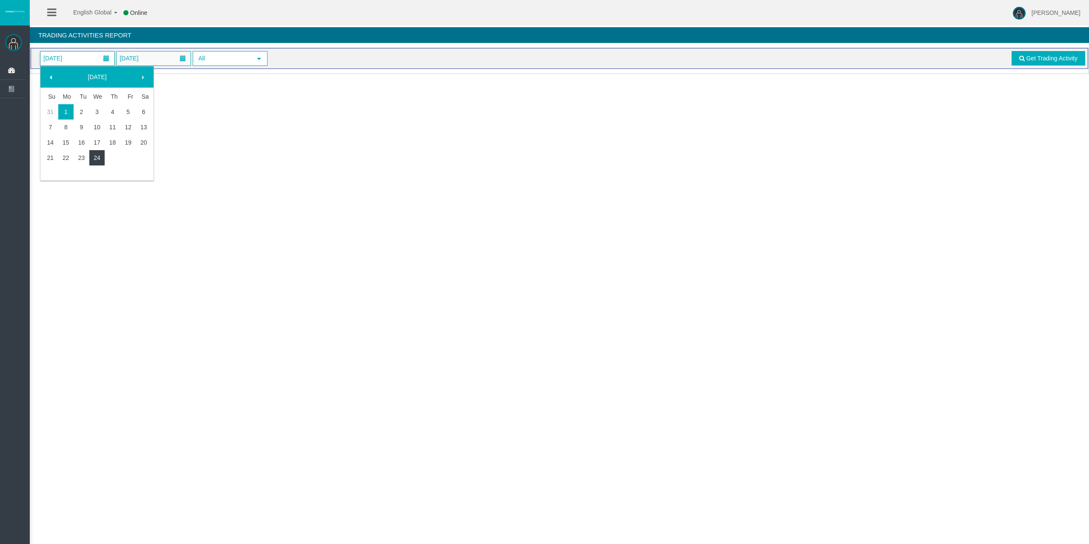
click at [94, 157] on link "24" at bounding box center [97, 157] width 16 height 15
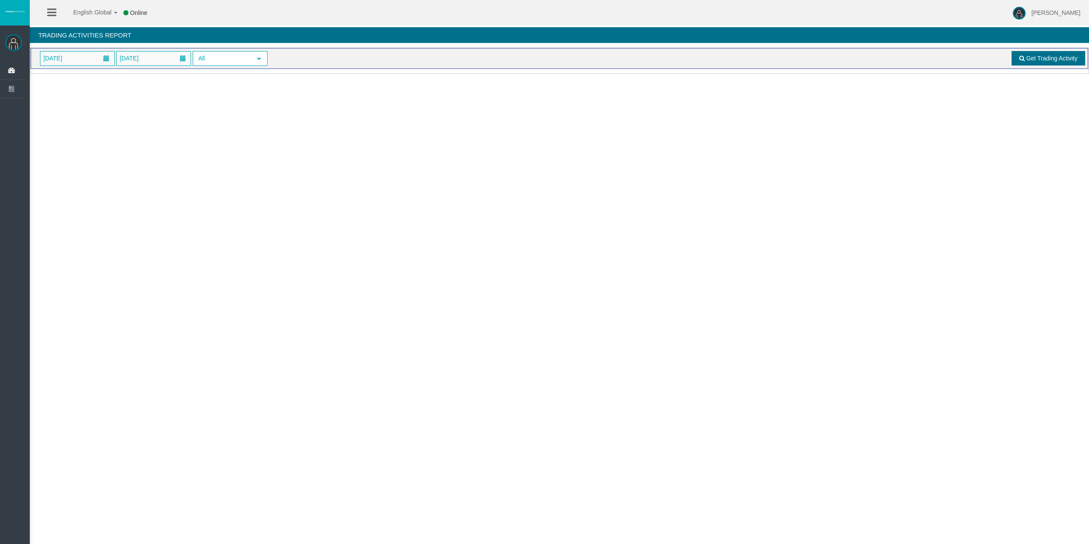
click at [1041, 58] on span "Get Trading Activity" at bounding box center [1051, 58] width 51 height 7
click at [94, 64] on span "[DATE]" at bounding box center [77, 58] width 74 height 14
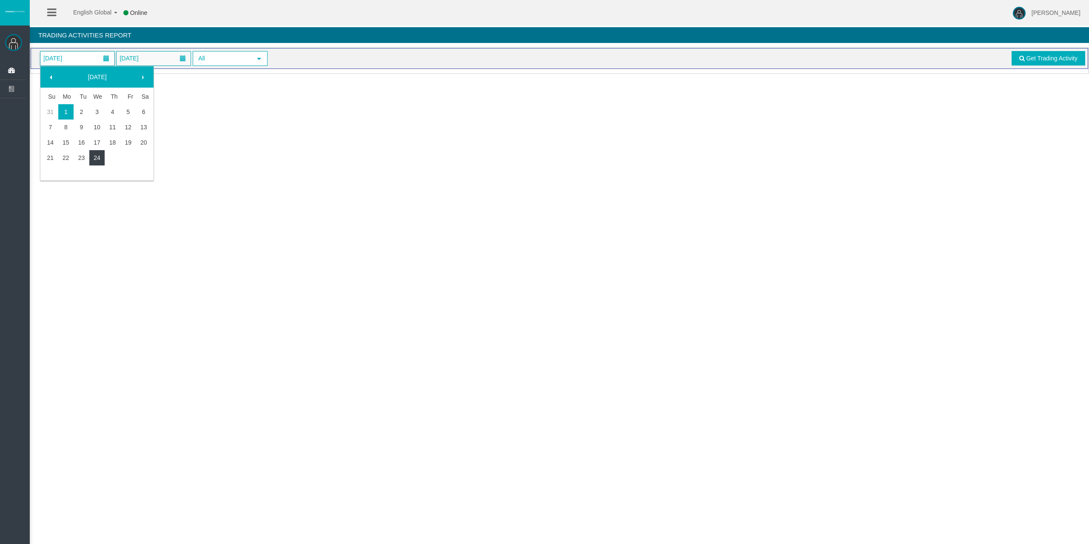
click at [95, 152] on link "24" at bounding box center [97, 157] width 16 height 15
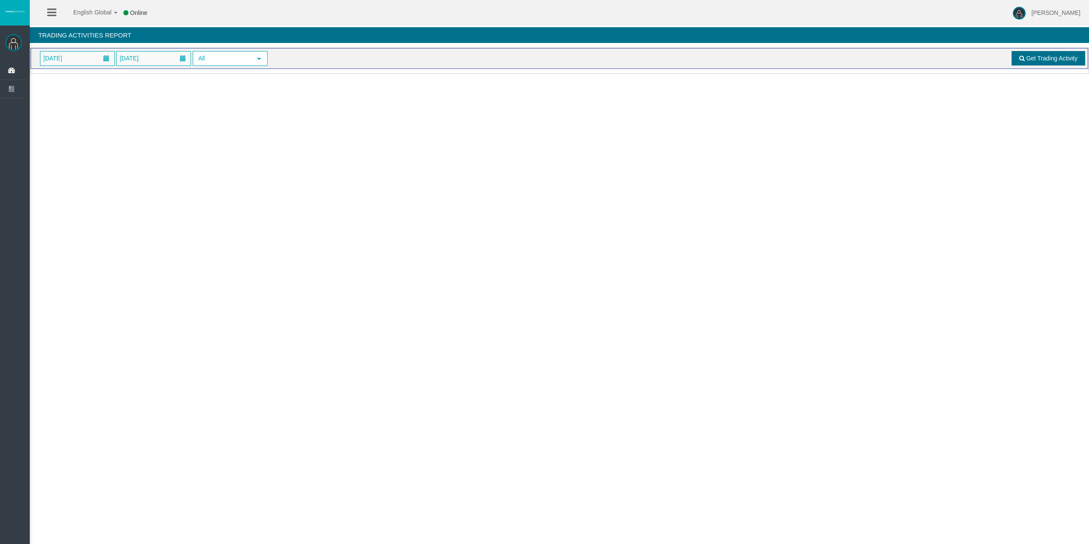
drag, startPoint x: 1042, startPoint y: 61, endPoint x: 1033, endPoint y: 63, distance: 9.6
click at [1041, 61] on span "Get Trading Activity" at bounding box center [1051, 58] width 51 height 7
click at [91, 56] on span "[DATE]" at bounding box center [77, 58] width 74 height 14
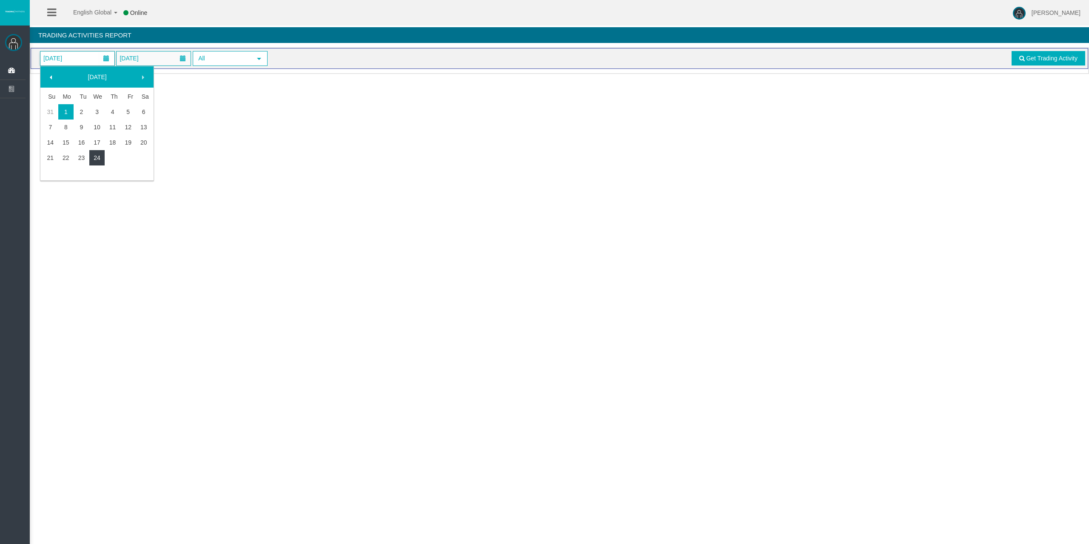
click at [91, 156] on link "24" at bounding box center [97, 157] width 16 height 15
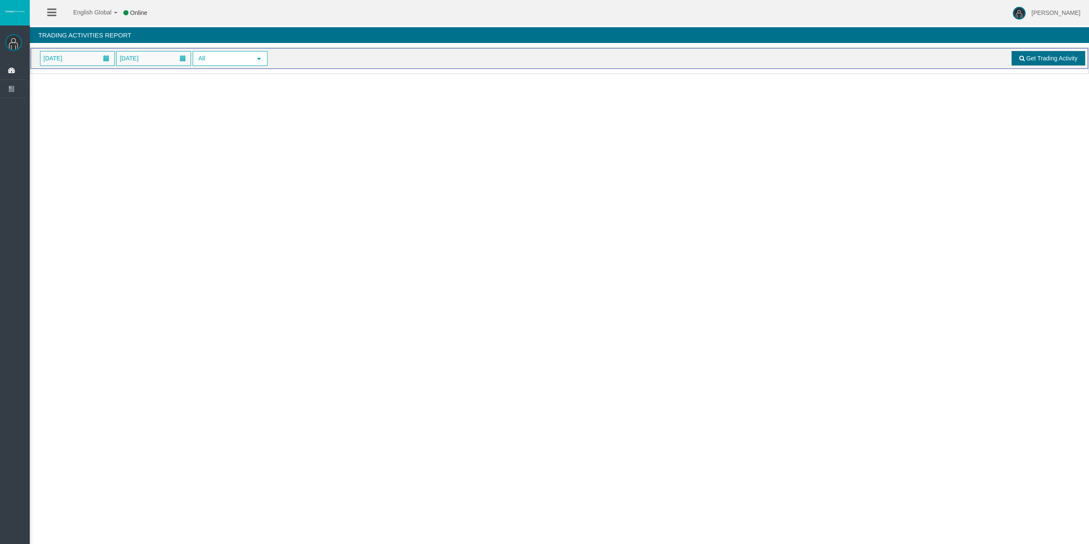
click at [1021, 60] on span at bounding box center [1023, 58] width 6 height 6
click at [99, 64] on span at bounding box center [106, 58] width 15 height 13
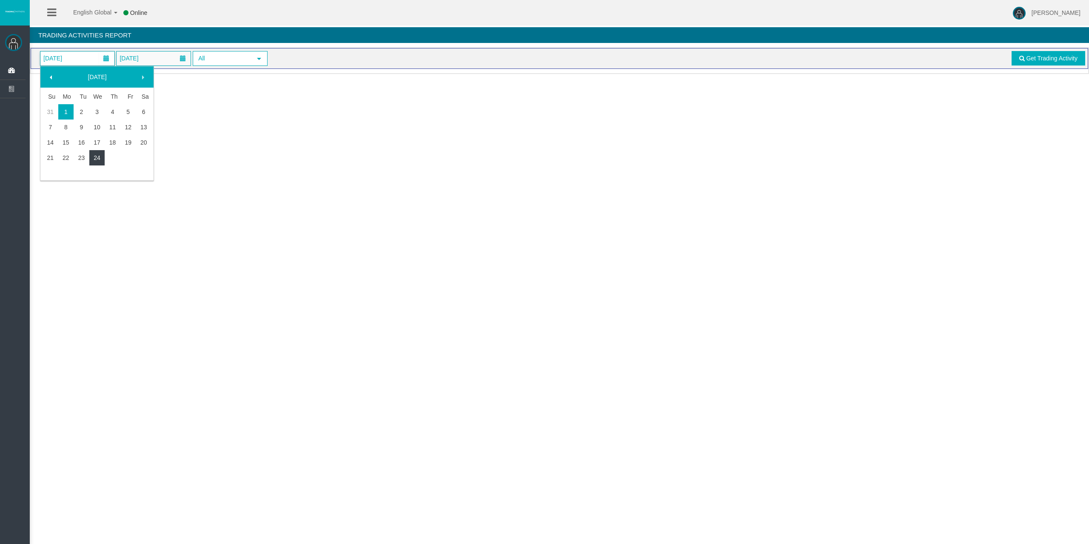
click at [97, 158] on link "24" at bounding box center [97, 157] width 16 height 15
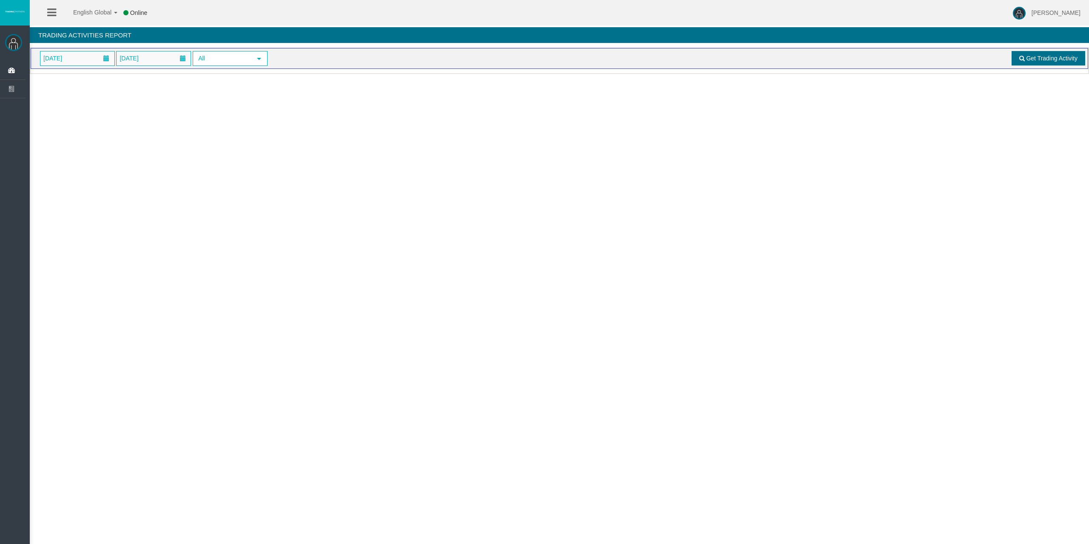
click at [1050, 61] on span "Get Trading Activity" at bounding box center [1051, 58] width 51 height 7
click at [65, 54] on span "[DATE]" at bounding box center [53, 58] width 24 height 12
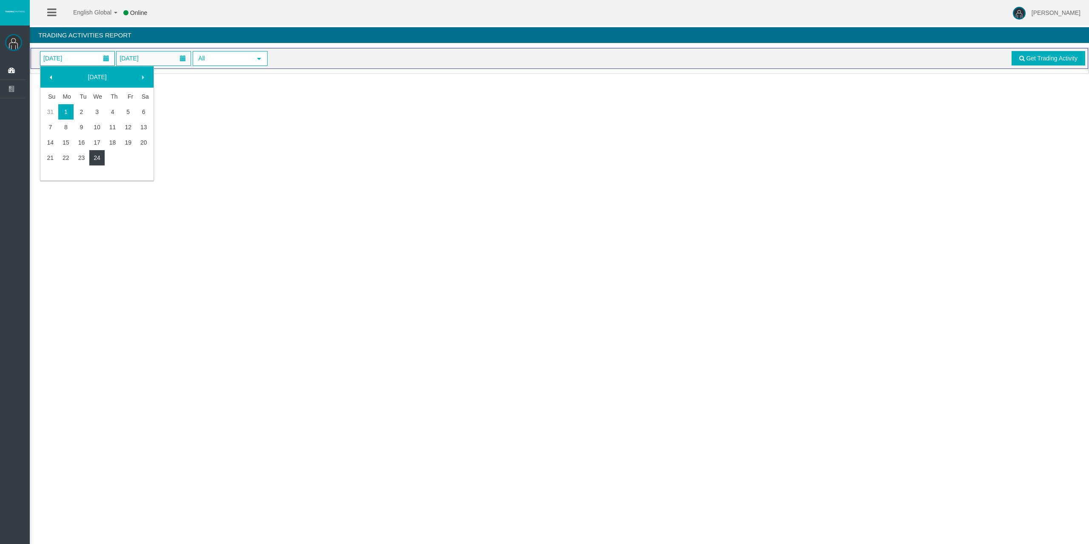
click at [93, 157] on link "24" at bounding box center [97, 157] width 16 height 15
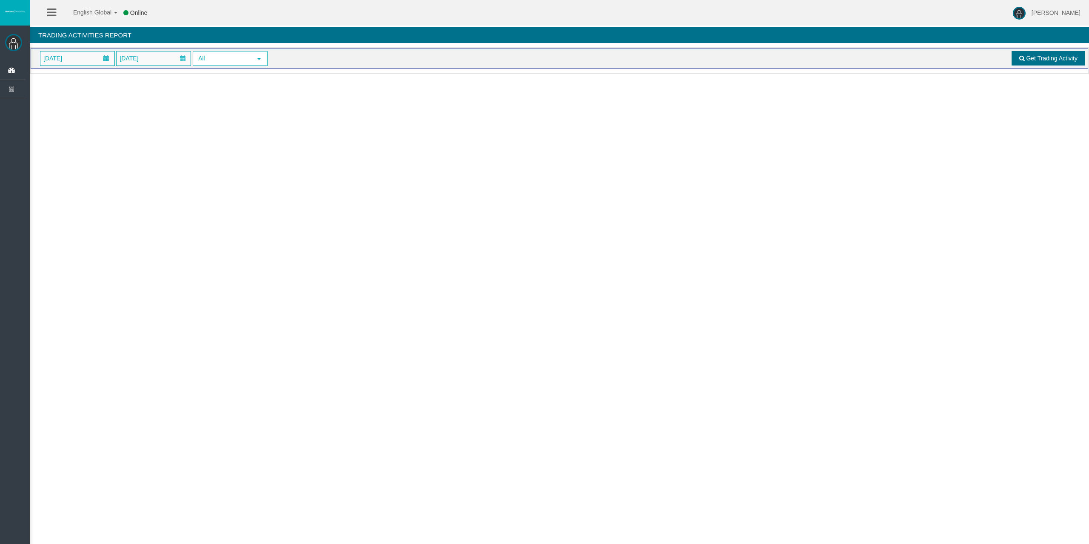
click at [1027, 58] on span "Get Trading Activity" at bounding box center [1051, 58] width 51 height 7
click at [108, 53] on span at bounding box center [106, 58] width 15 height 13
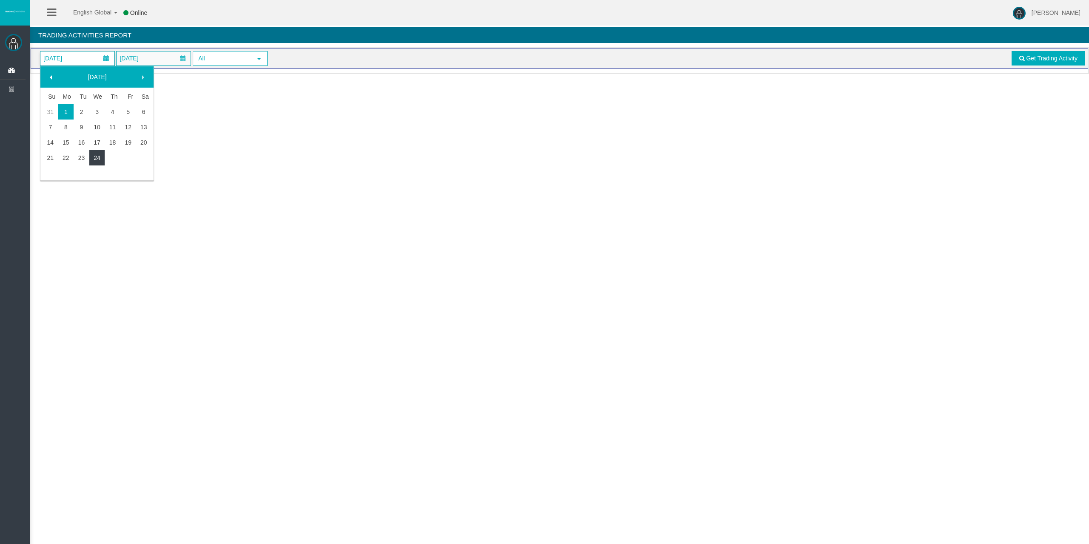
click at [96, 162] on link "24" at bounding box center [97, 157] width 16 height 15
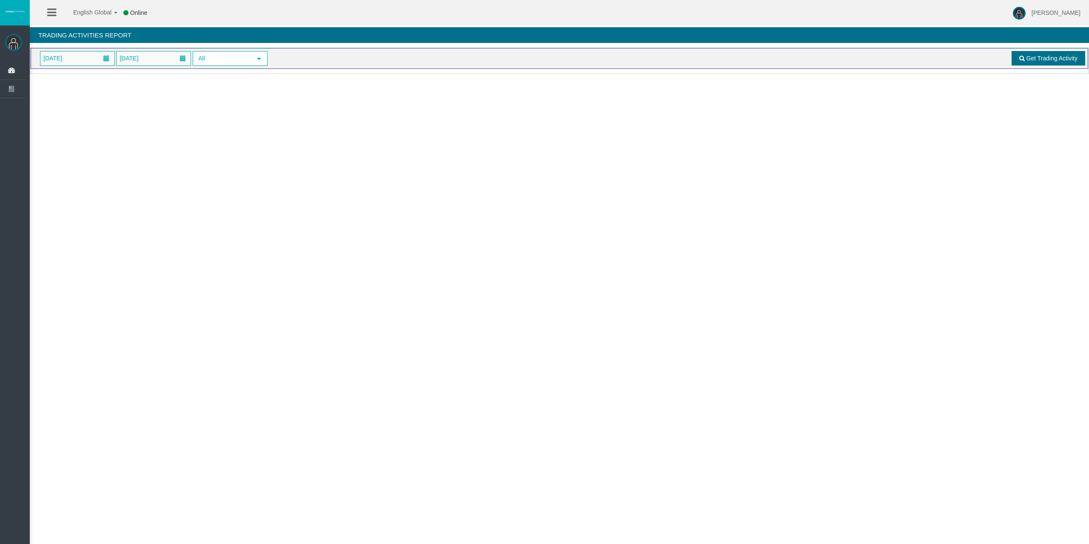
click at [1042, 61] on span "Get Trading Activity" at bounding box center [1051, 58] width 51 height 7
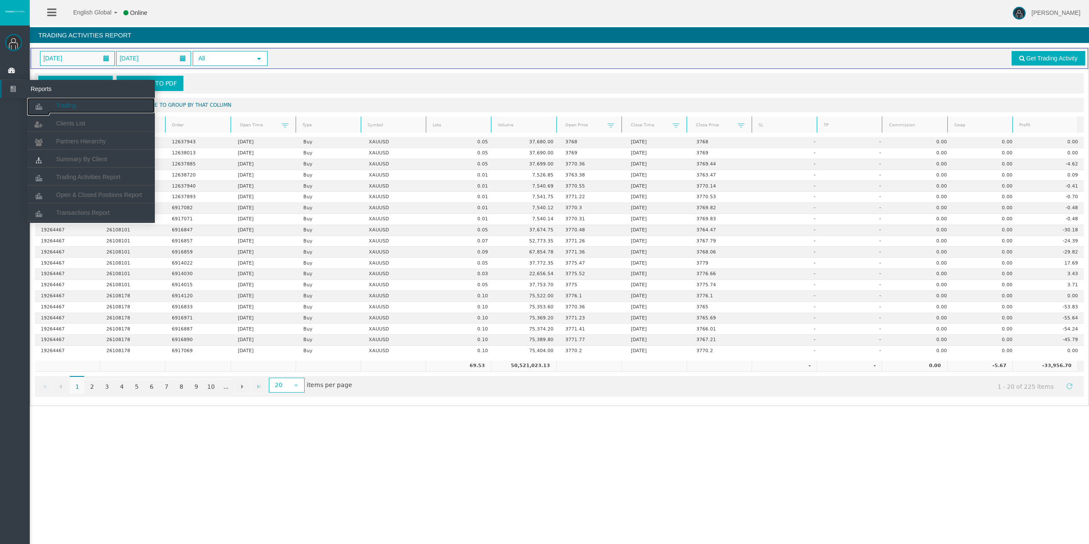
click at [58, 103] on span "Trading" at bounding box center [66, 105] width 20 height 7
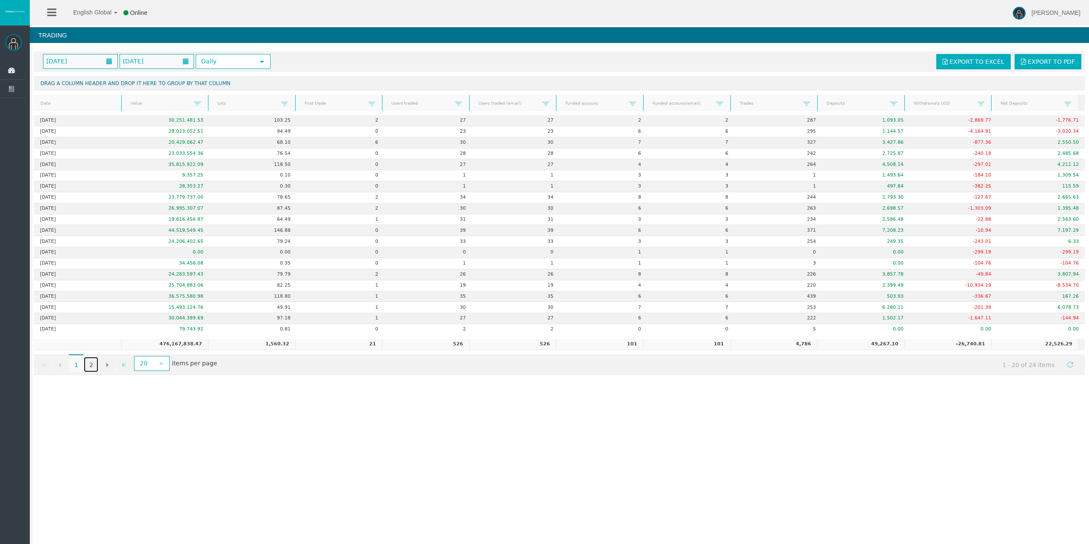
click at [93, 363] on link "2" at bounding box center [91, 364] width 14 height 15
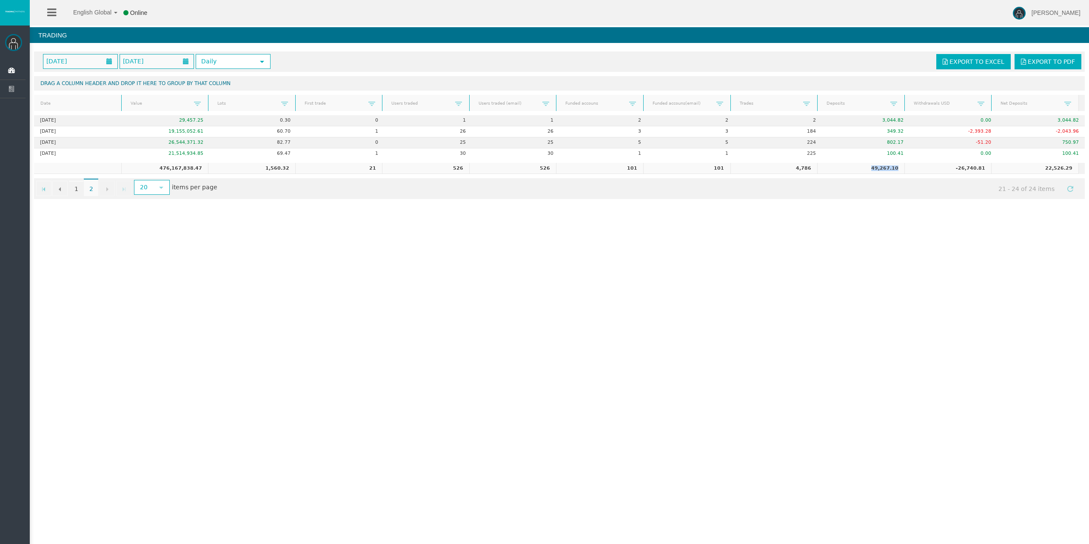
drag, startPoint x: 867, startPoint y: 169, endPoint x: 897, endPoint y: 169, distance: 29.8
click at [896, 169] on td "49,267.10" at bounding box center [861, 168] width 87 height 11
click at [905, 166] on td "-26,740.81" at bounding box center [948, 168] width 87 height 11
drag, startPoint x: 896, startPoint y: 167, endPoint x: 866, endPoint y: 167, distance: 30.2
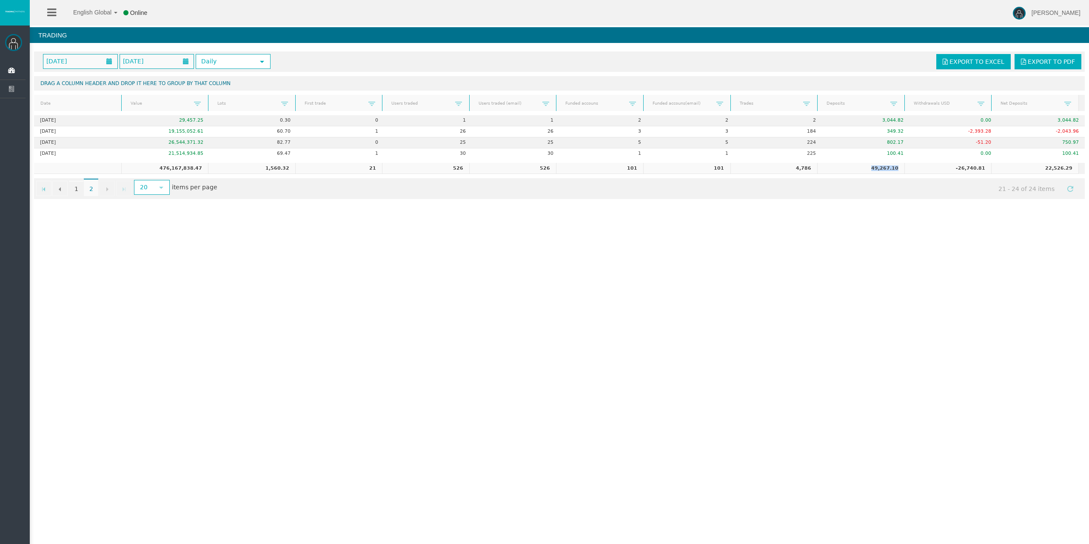
click at [866, 167] on td "49,267.10" at bounding box center [861, 168] width 87 height 11
click at [940, 172] on td "-26,740.81" at bounding box center [948, 168] width 87 height 11
drag, startPoint x: 949, startPoint y: 167, endPoint x: 984, endPoint y: 169, distance: 34.6
click at [983, 169] on td "-26,740.81" at bounding box center [948, 168] width 87 height 11
click at [992, 169] on td "22,526.29" at bounding box center [1035, 168] width 87 height 11
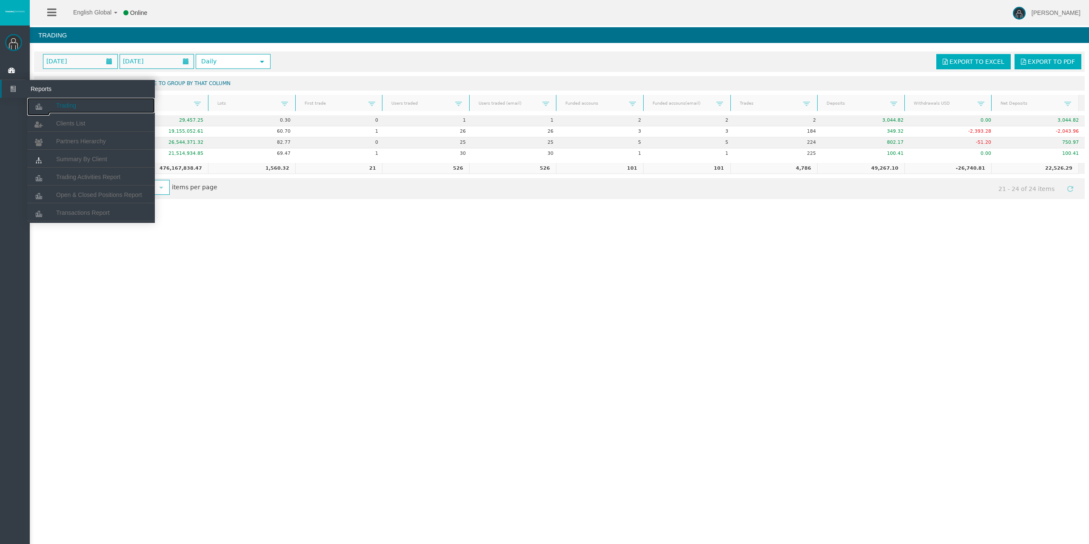
click at [42, 103] on icon at bounding box center [38, 107] width 23 height 18
click at [89, 176] on span "Trading Activities Report" at bounding box center [88, 177] width 64 height 7
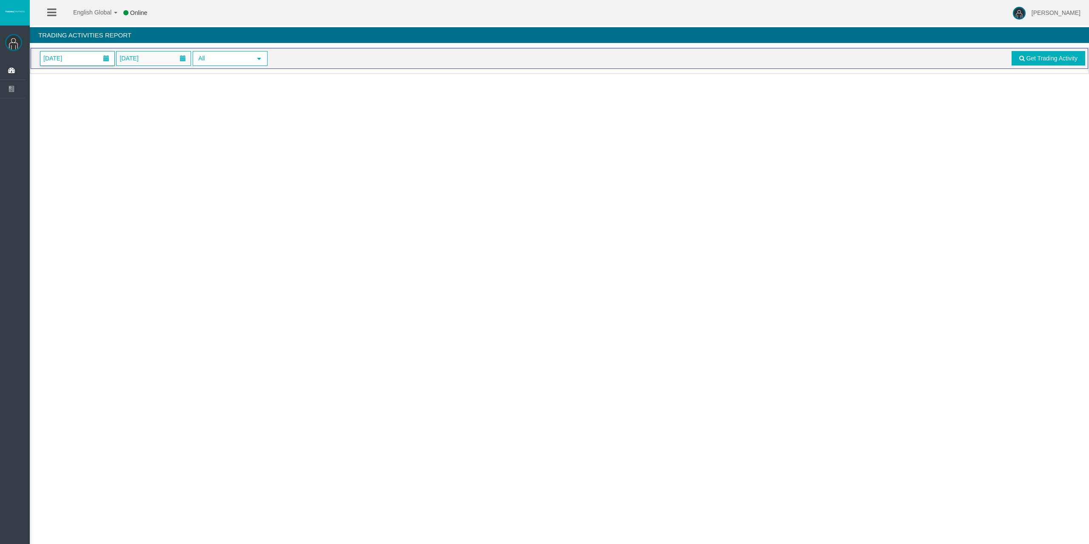
click at [80, 58] on span "[DATE]" at bounding box center [77, 58] width 74 height 14
click at [97, 157] on link "24" at bounding box center [97, 157] width 16 height 15
click at [1048, 57] on span "Get Trading Activity" at bounding box center [1051, 58] width 51 height 7
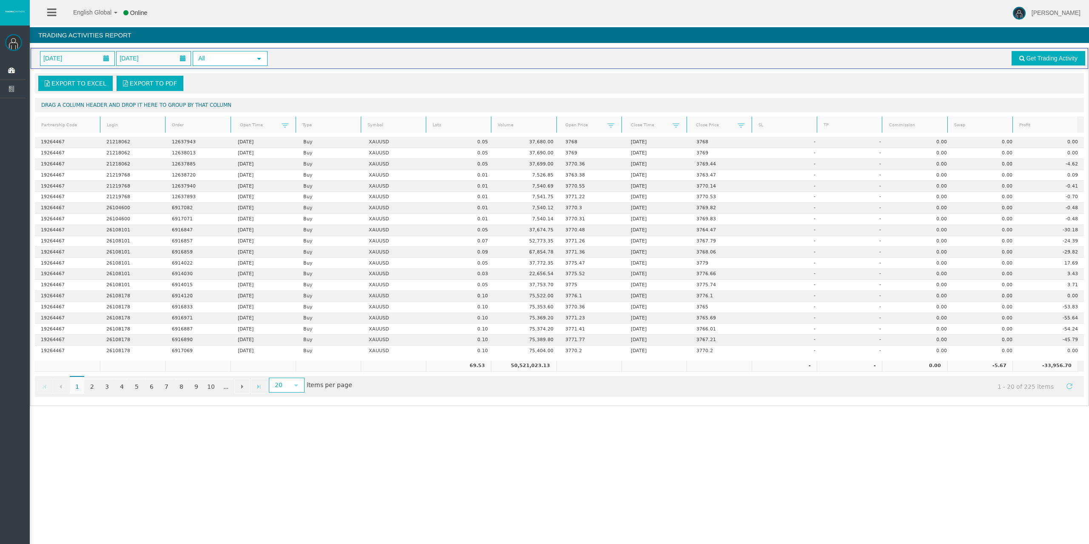
click at [1043, 118] on th "Profit" at bounding box center [1045, 125] width 65 height 17
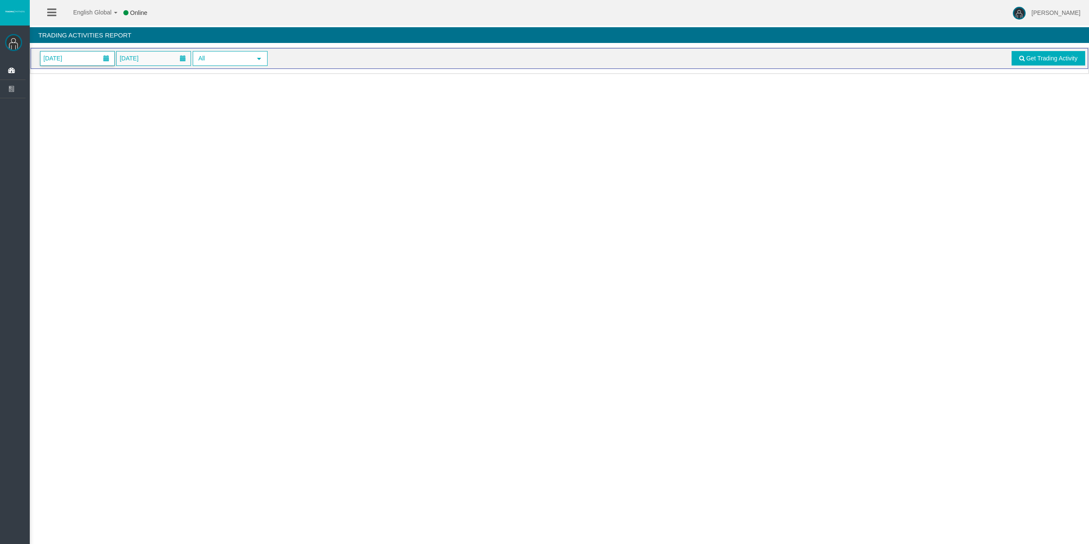
click at [65, 60] on span "[DATE]" at bounding box center [53, 58] width 24 height 12
click at [97, 157] on link "24" at bounding box center [97, 157] width 16 height 15
click at [1024, 54] on link "Get Trading Activity" at bounding box center [1049, 58] width 74 height 14
click at [97, 58] on span "[DATE]" at bounding box center [77, 58] width 74 height 14
click at [97, 152] on link "24" at bounding box center [97, 157] width 16 height 15
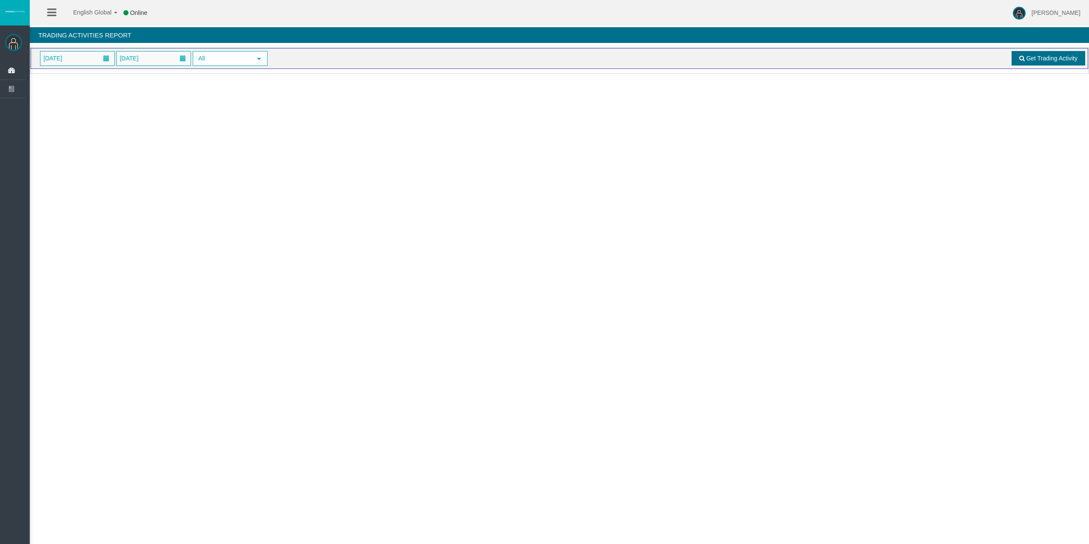
click at [1029, 58] on span "Get Trading Activity" at bounding box center [1051, 58] width 51 height 7
click at [65, 57] on span "[DATE]" at bounding box center [53, 58] width 24 height 12
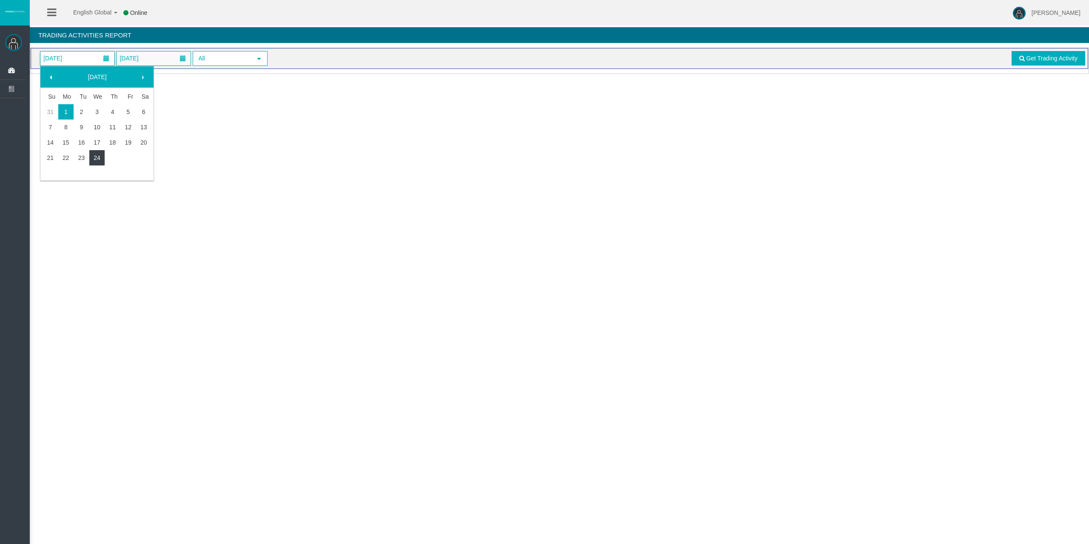
click at [91, 154] on link "24" at bounding box center [97, 157] width 16 height 15
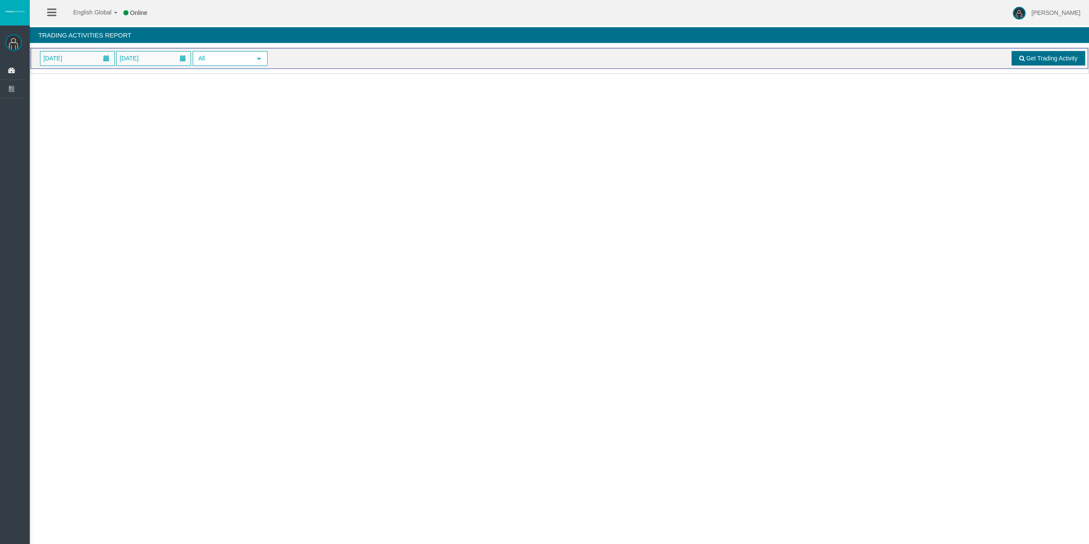
click at [1021, 59] on span at bounding box center [1023, 58] width 6 height 6
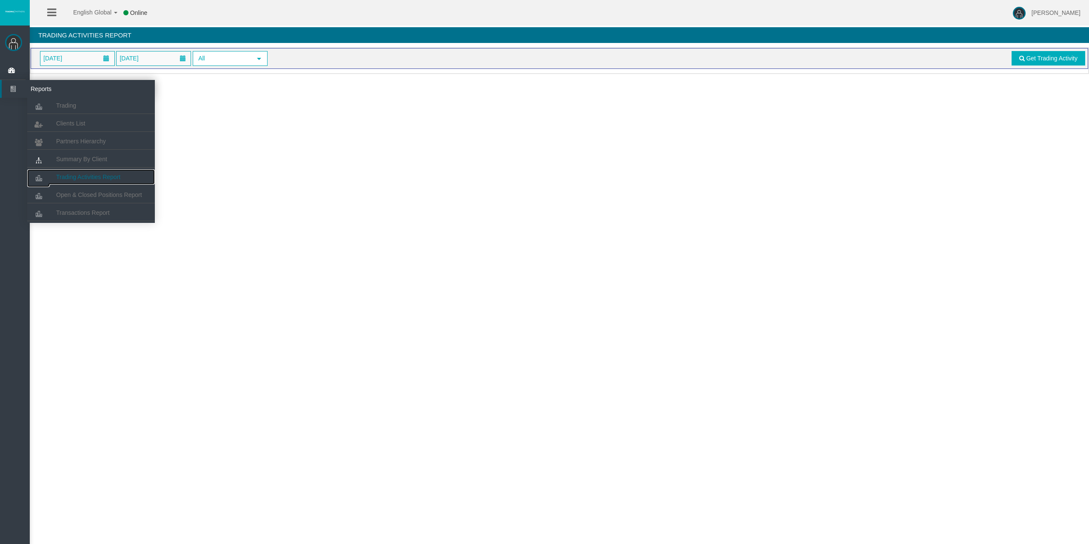
click at [75, 176] on span "Trading Activities Report" at bounding box center [88, 177] width 64 height 7
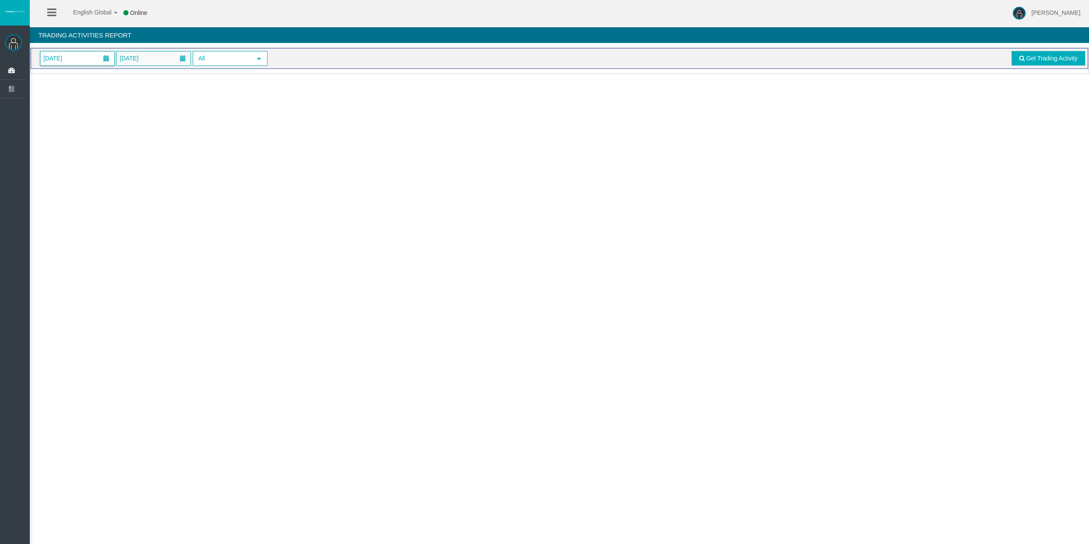
click at [65, 60] on span "[DATE]" at bounding box center [53, 58] width 24 height 12
click at [96, 152] on link "24" at bounding box center [97, 157] width 16 height 15
click at [1021, 60] on span at bounding box center [1023, 58] width 6 height 6
